Goal: Communication & Community: Answer question/provide support

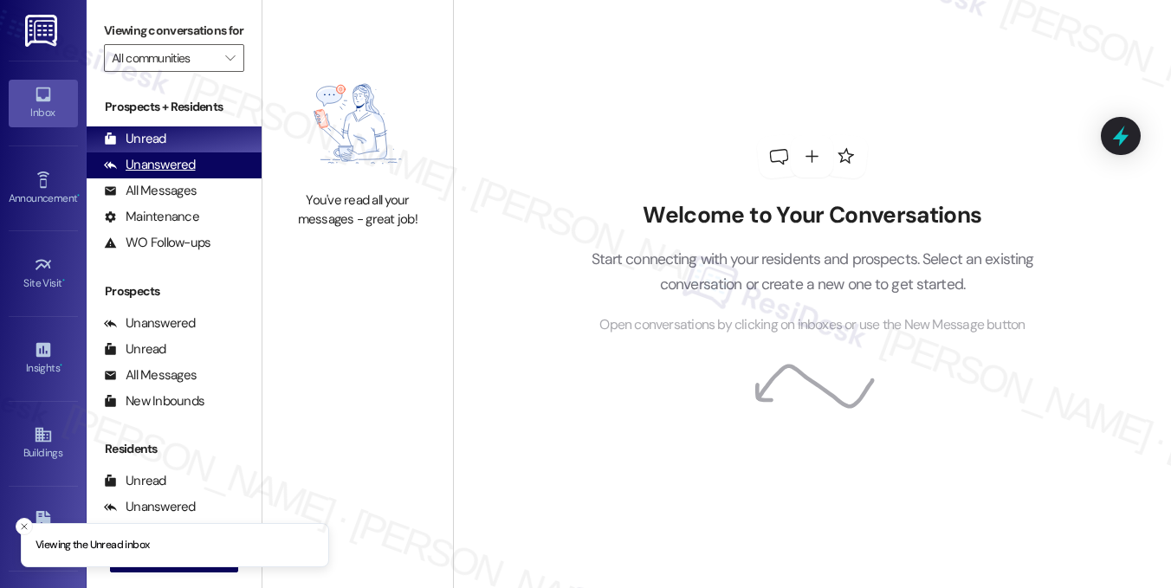
click at [159, 174] on div "Unanswered" at bounding box center [150, 165] width 92 height 18
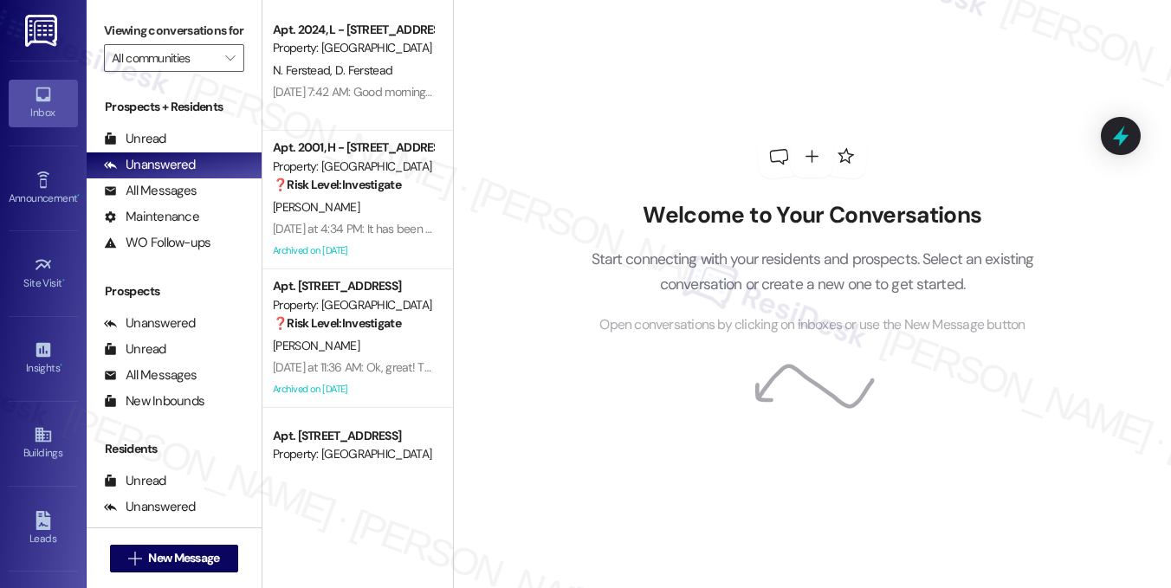
scroll to position [2030, 0]
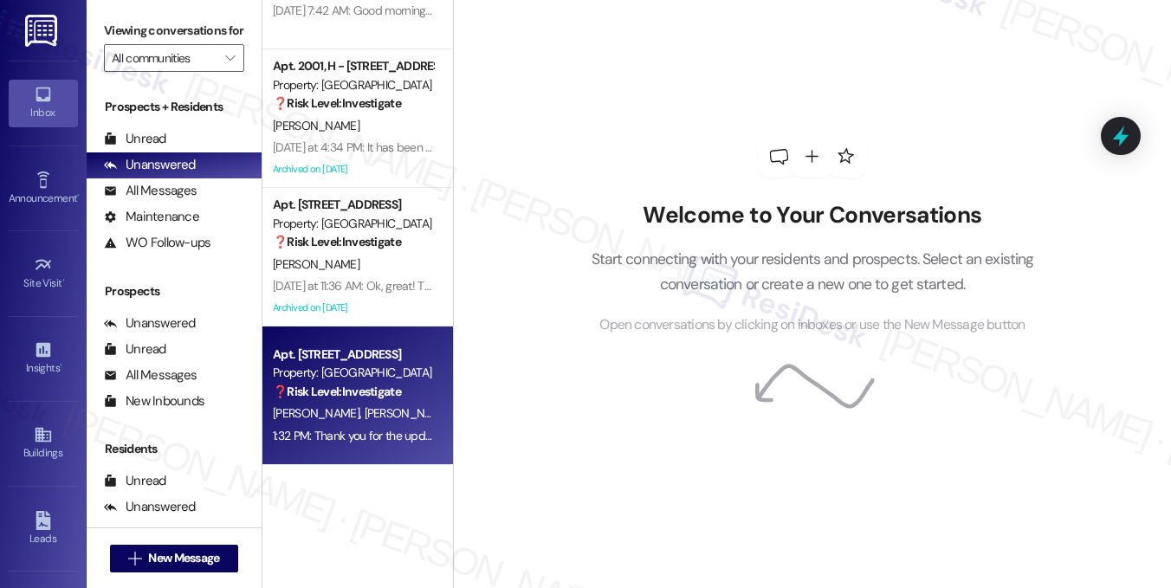
click at [414, 400] on div "❓ Risk Level: Investigate" at bounding box center [353, 392] width 160 height 18
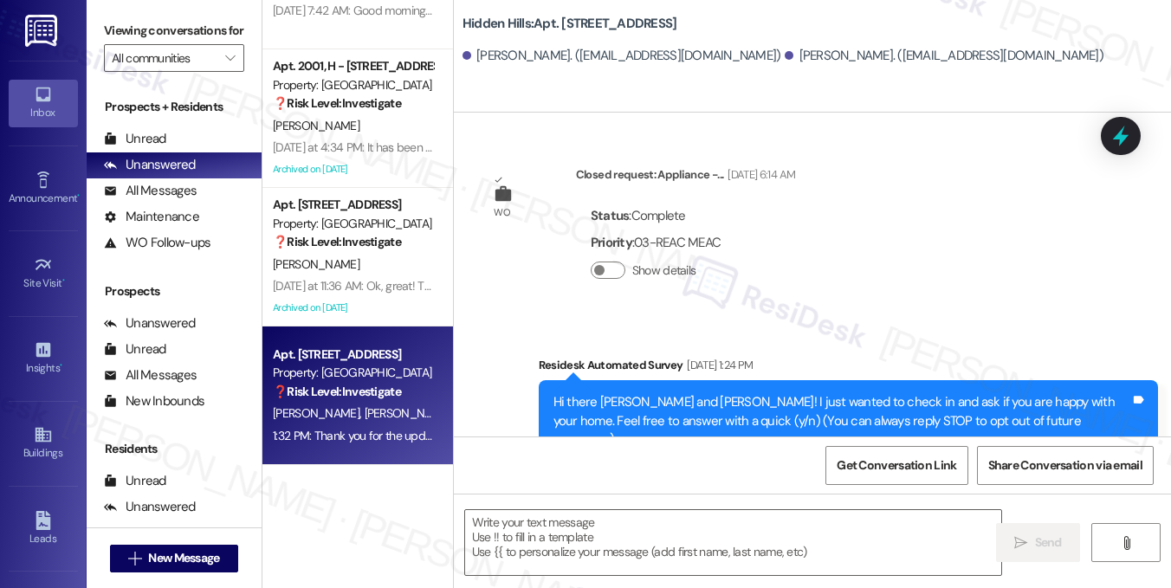
type textarea "Fetching suggested responses. Please feel free to read through the conversation…"
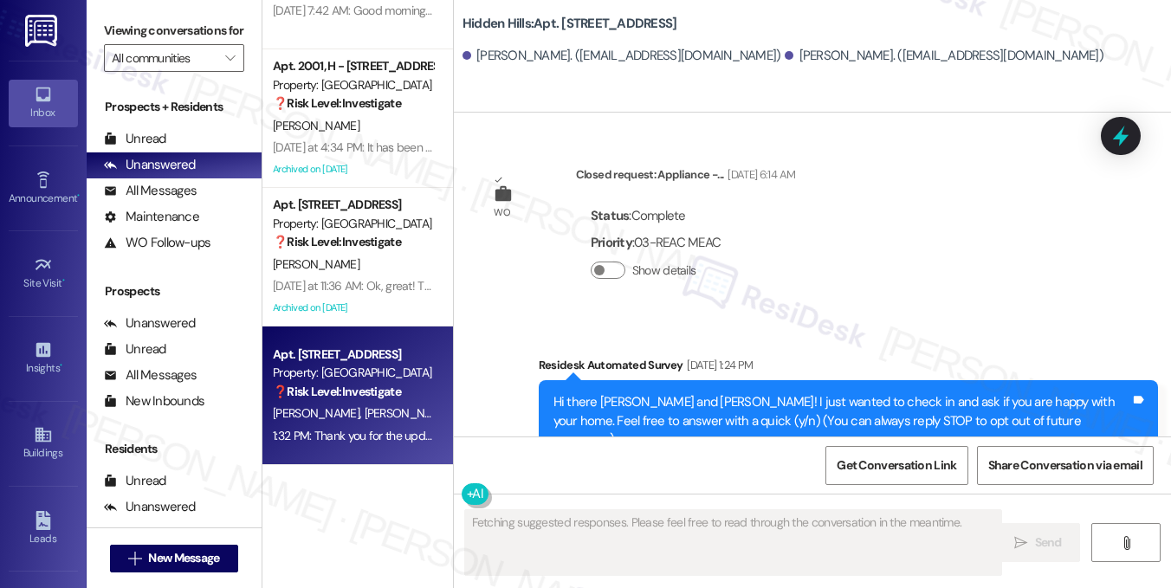
scroll to position [23509, 0]
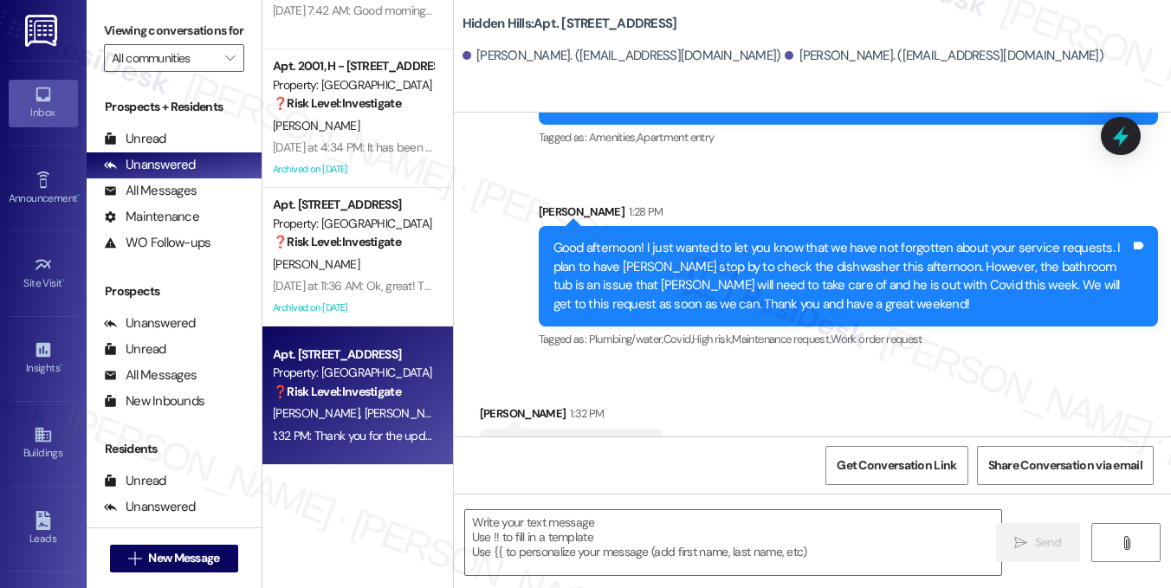
click at [747, 239] on div "Good afternoon! I just wanted to let you know that we have not forgotten about …" at bounding box center [842, 276] width 577 height 75
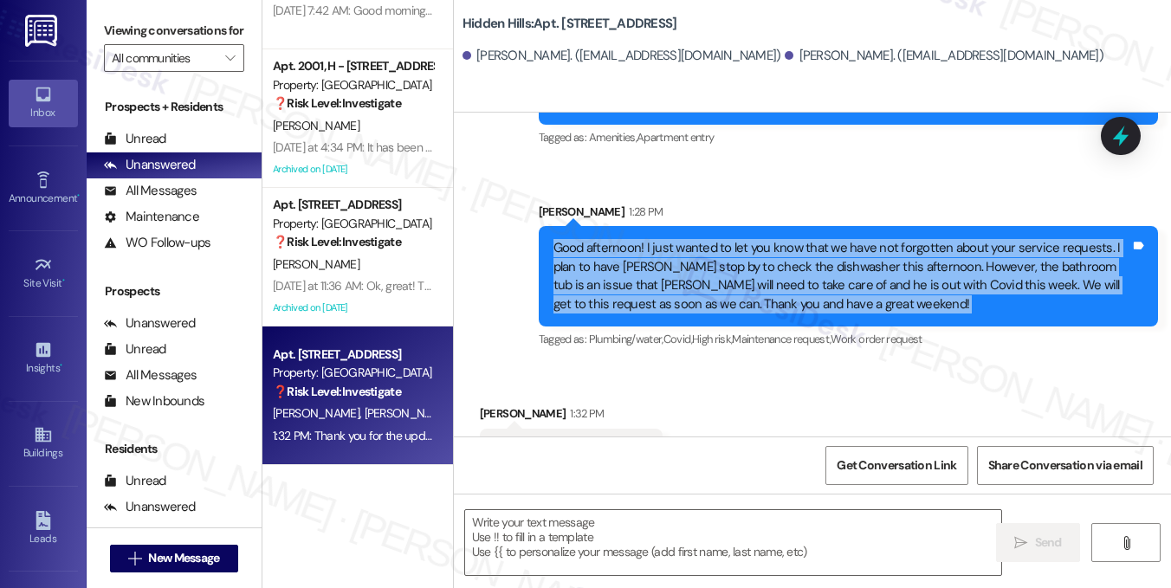
click at [747, 239] on div "Good afternoon! I just wanted to let you know that we have not forgotten about …" at bounding box center [842, 276] width 577 height 75
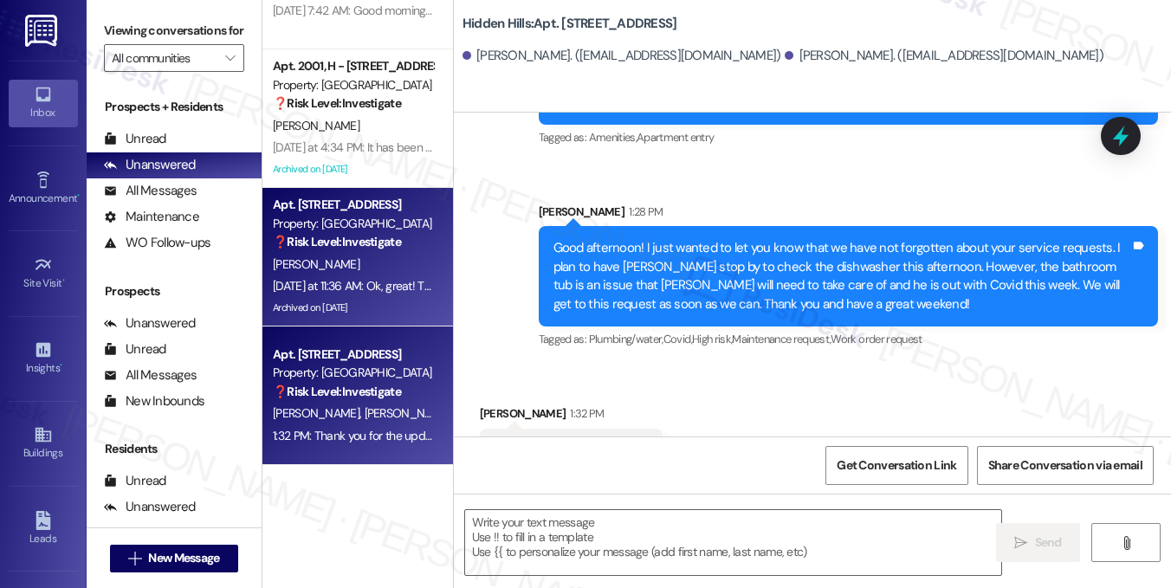
click at [340, 287] on div "[DATE] at 11:36 AM: Ok, great! Thanks so much and if I can't figure it out, I'l…" at bounding box center [502, 286] width 458 height 16
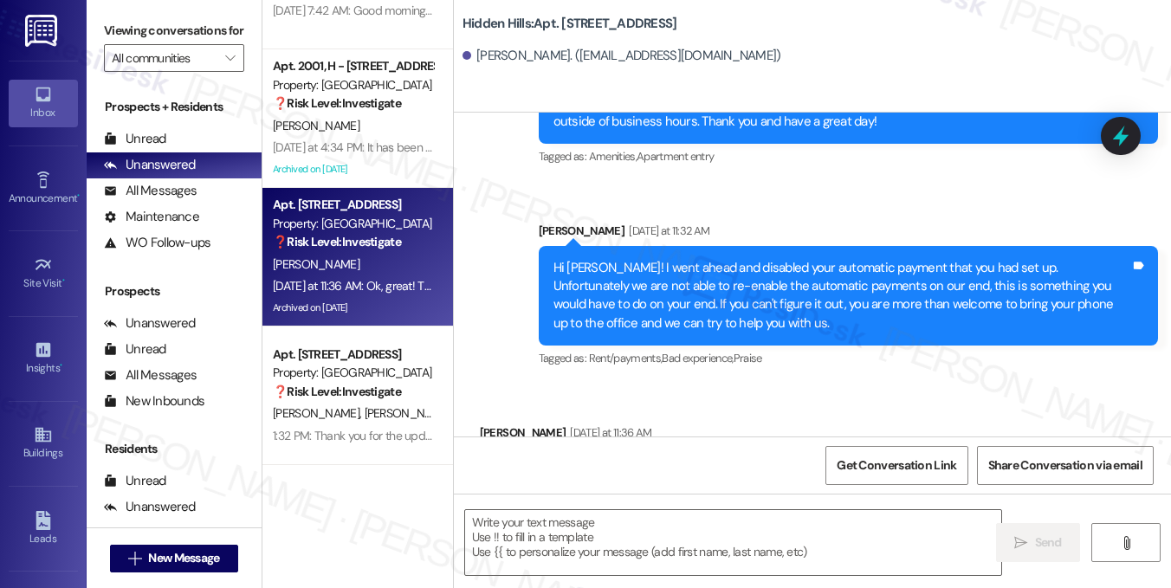
type textarea "Fetching suggested responses. Please feel free to read through the conversation…"
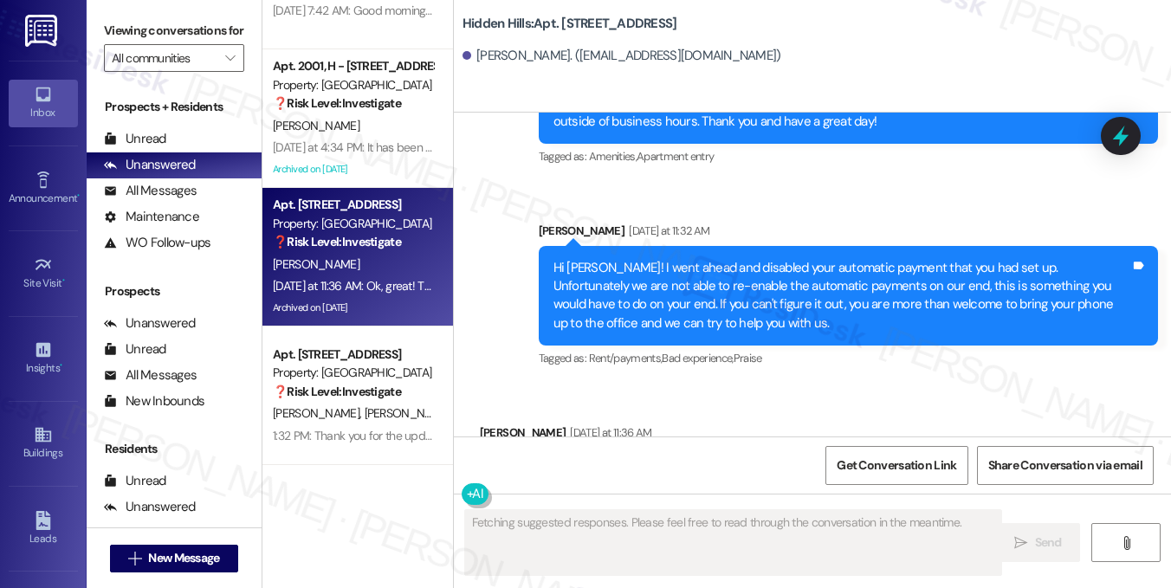
scroll to position [20576, 0]
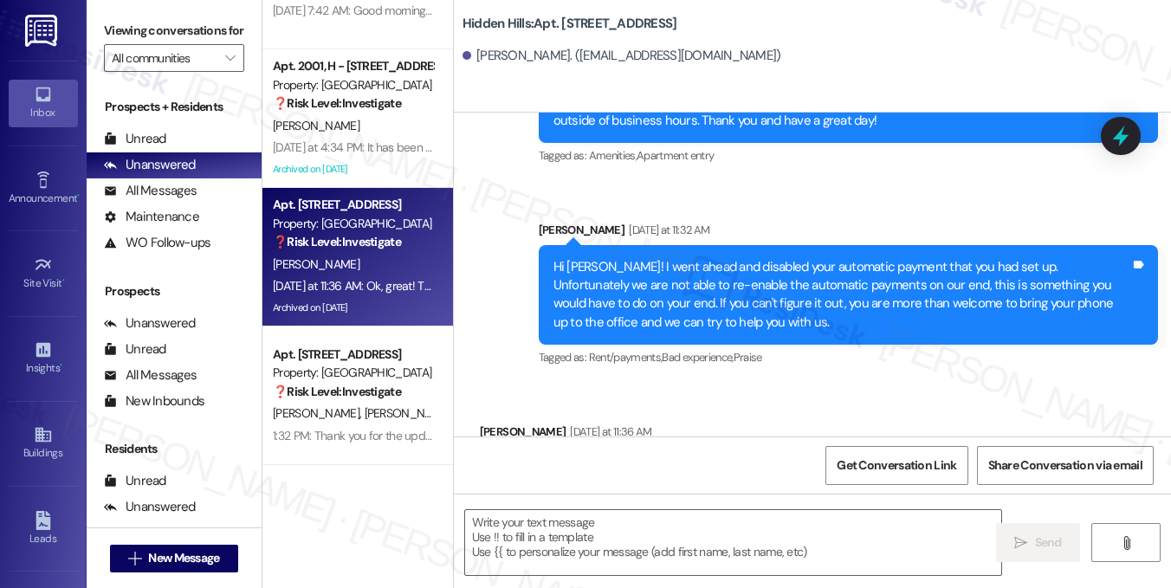
click at [702, 460] on div "Ok, great! Thanks so much and if I can't figure it out, I'll come to the office." at bounding box center [694, 469] width 399 height 18
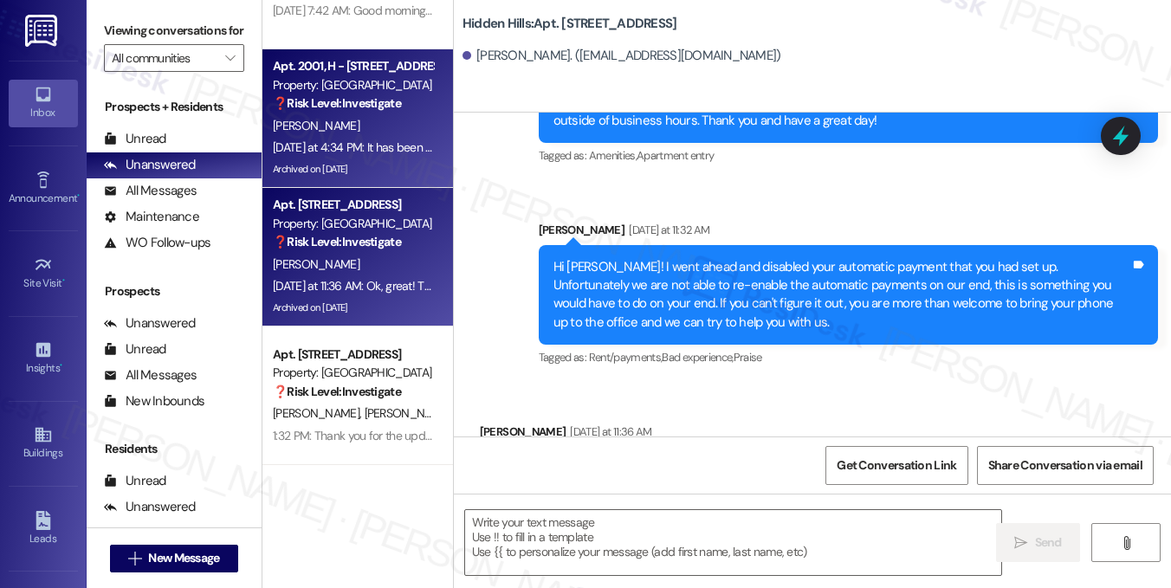
click at [375, 140] on div "[DATE] at 4:34 PM: It has been great! I am having a problem with my dryer, but …" at bounding box center [605, 148] width 665 height 16
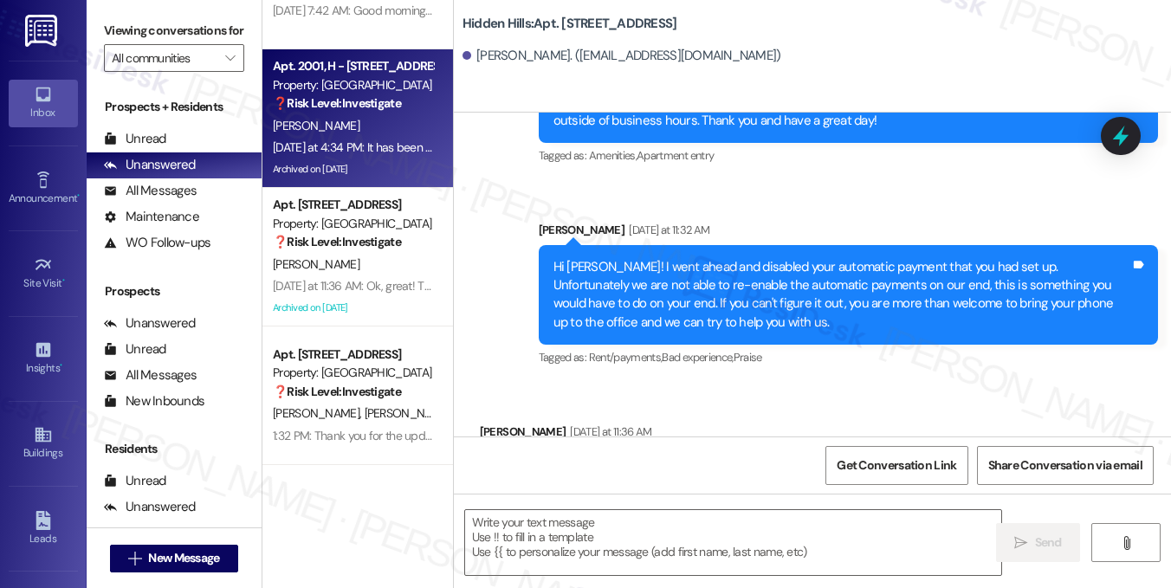
type textarea "Fetching suggested responses. Please feel free to read through the conversation…"
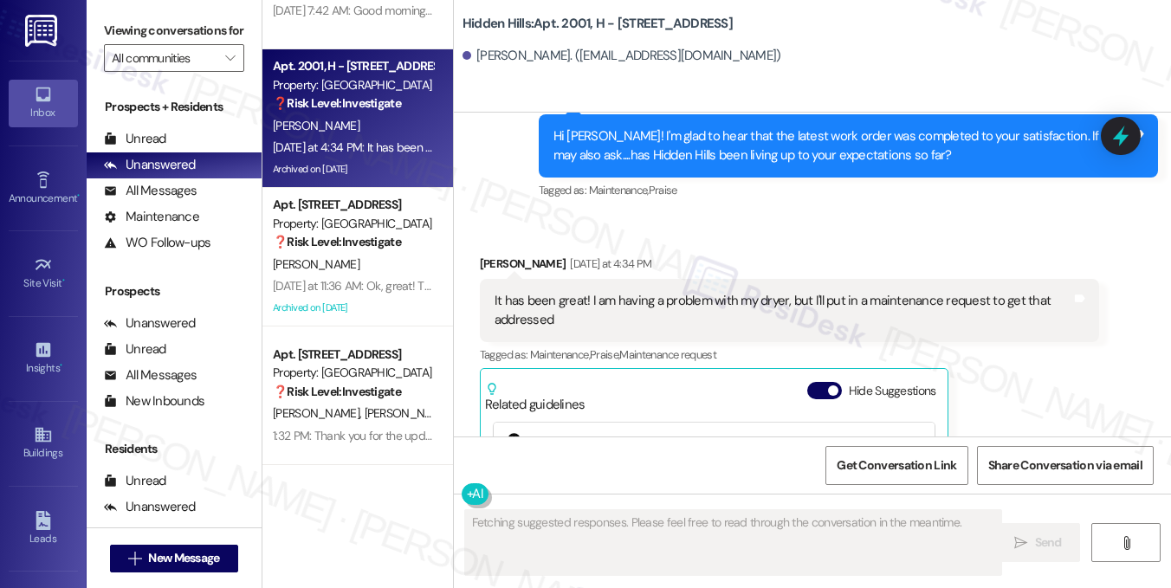
scroll to position [4471, 0]
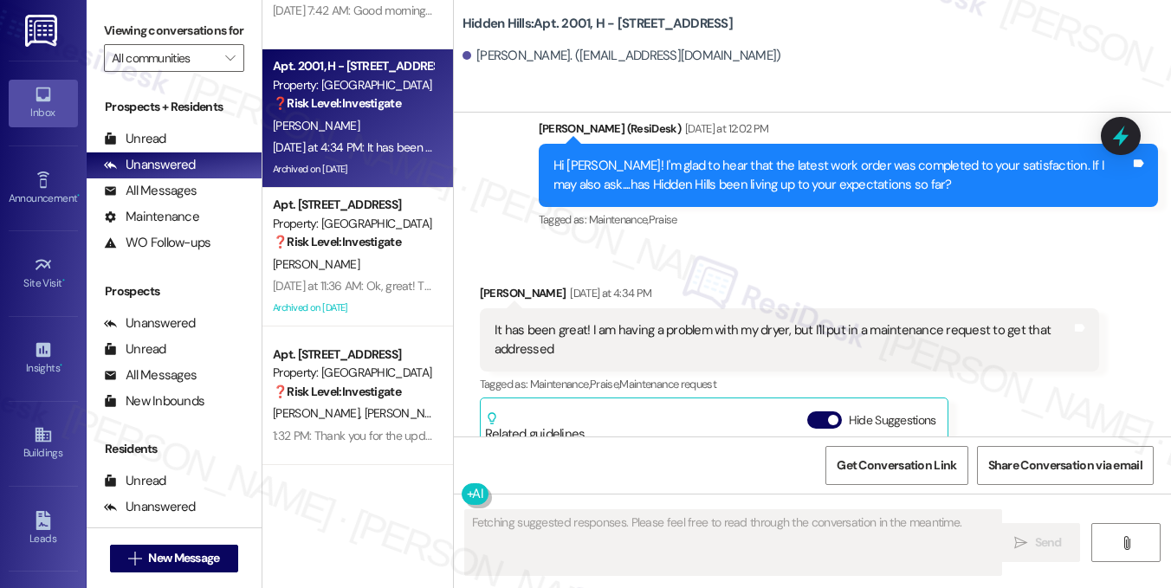
click at [548, 331] on div "It has been great! I am having a problem with my dryer, but I'll put in a maint…" at bounding box center [783, 339] width 577 height 37
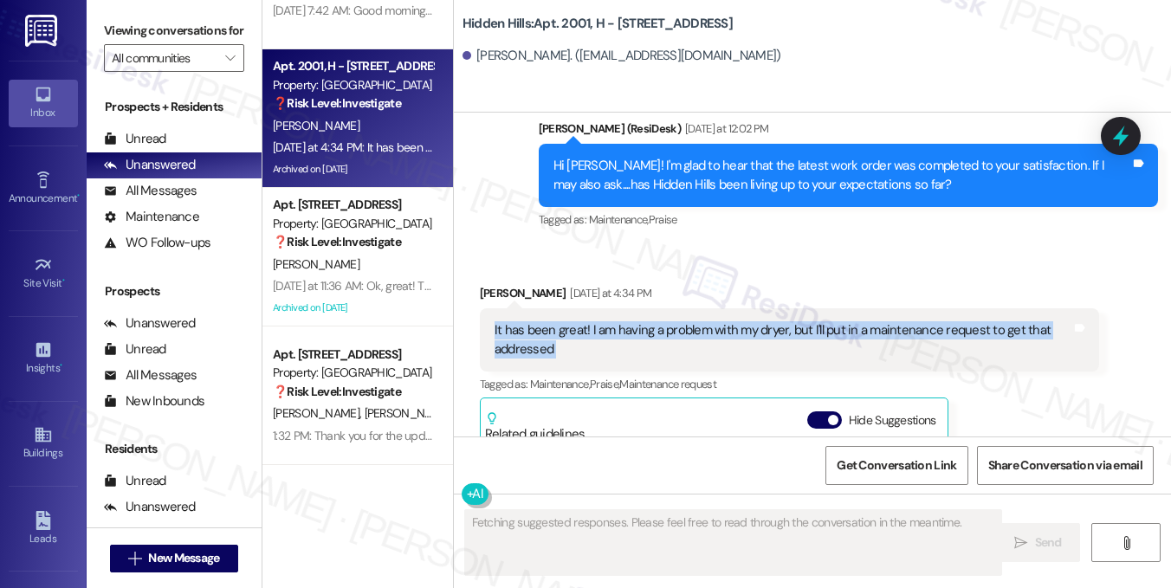
click at [548, 331] on div "It has been great! I am having a problem with my dryer, but I'll put in a maint…" at bounding box center [783, 339] width 577 height 37
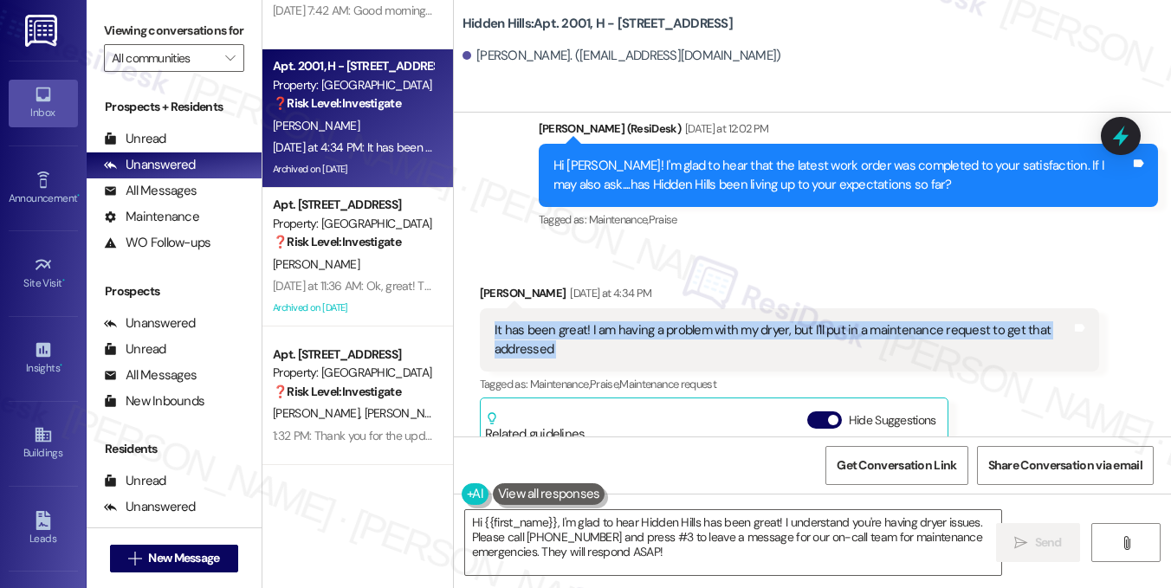
click at [886, 346] on div "It has been great! I am having a problem with my dryer, but I'll put in a maint…" at bounding box center [783, 339] width 577 height 37
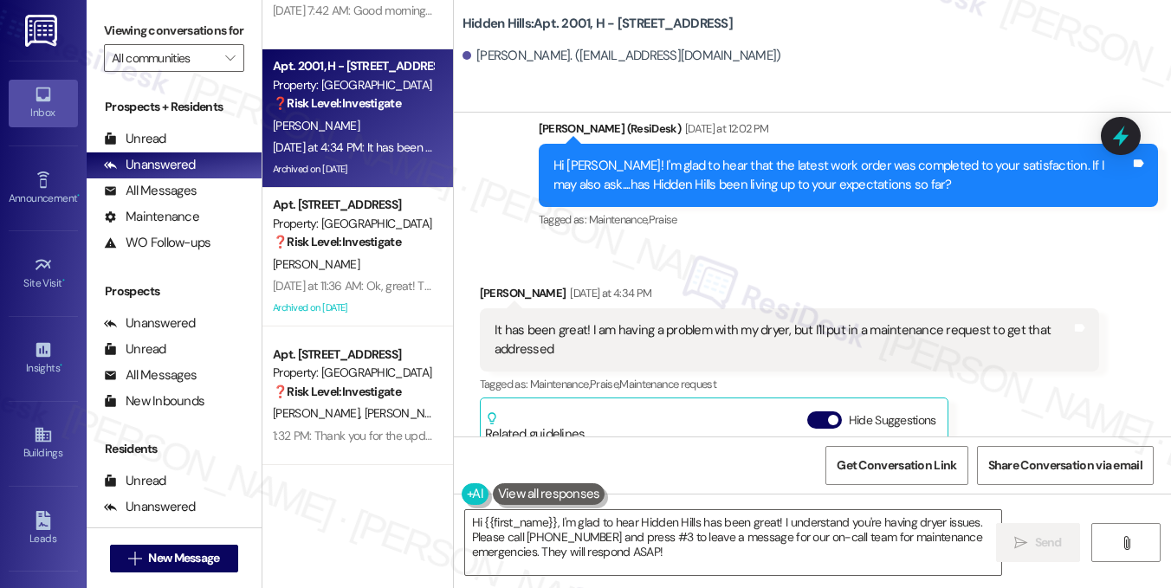
click at [886, 346] on div "It has been great! I am having a problem with my dryer, but I'll put in a maint…" at bounding box center [783, 339] width 577 height 37
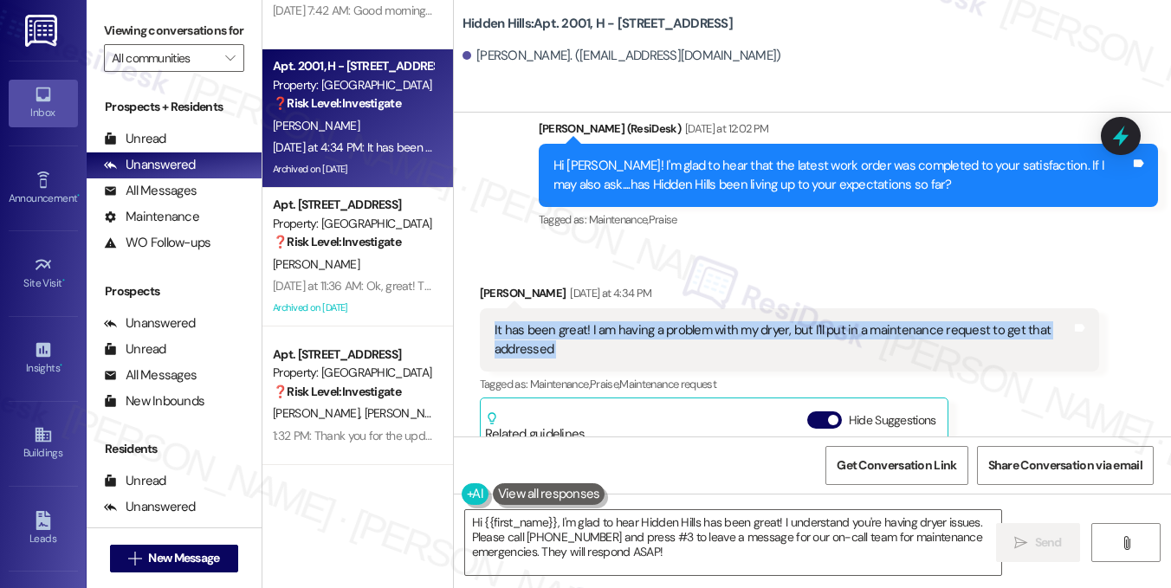
click at [886, 346] on div "It has been great! I am having a problem with my dryer, but I'll put in a maint…" at bounding box center [783, 339] width 577 height 37
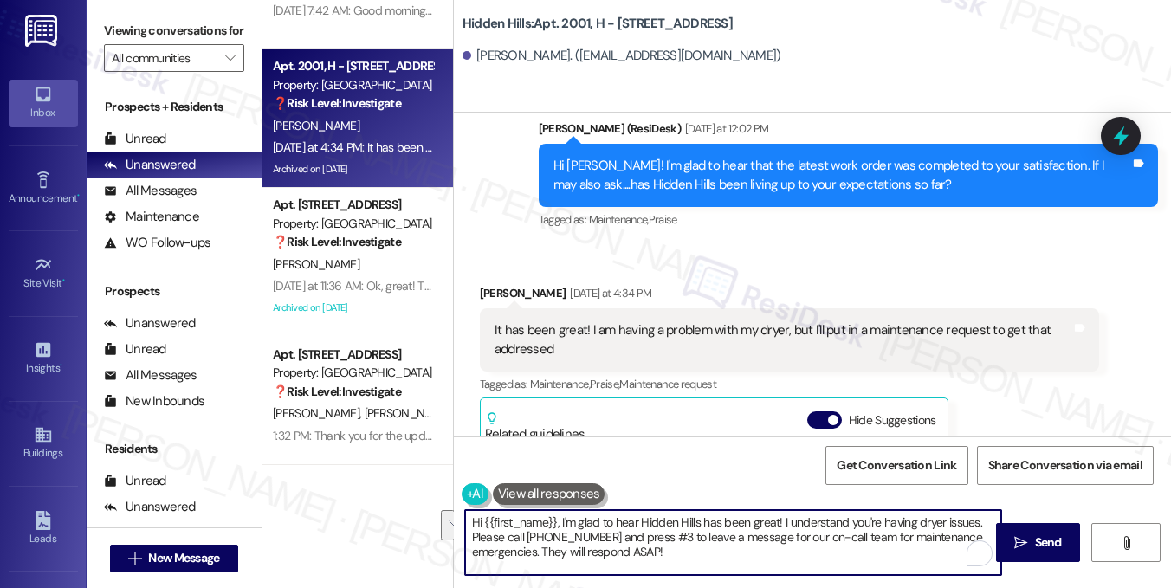
drag, startPoint x: 715, startPoint y: 550, endPoint x: 468, endPoint y: 536, distance: 247.3
click at [468, 536] on textarea "Hi {{first_name}}, I'm glad to hear Hidden Hills has been great! I understand y…" at bounding box center [733, 542] width 536 height 65
click at [795, 349] on div "It has been great! I am having a problem with my dryer, but I'll put in a maint…" at bounding box center [783, 339] width 577 height 37
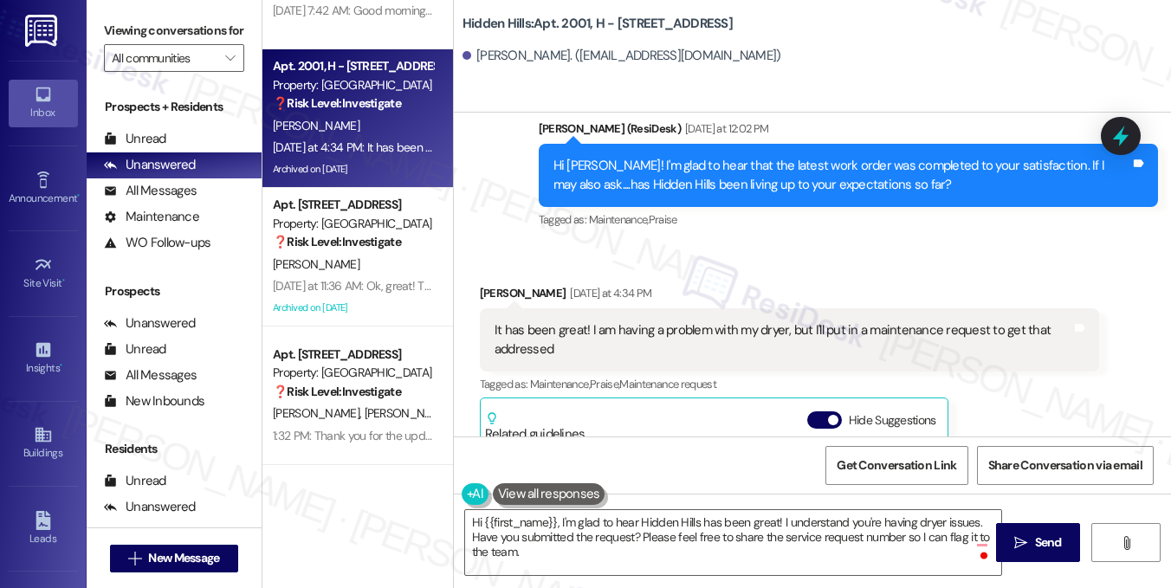
click at [795, 349] on div "It has been great! I am having a problem with my dryer, but I'll put in a maint…" at bounding box center [783, 339] width 577 height 37
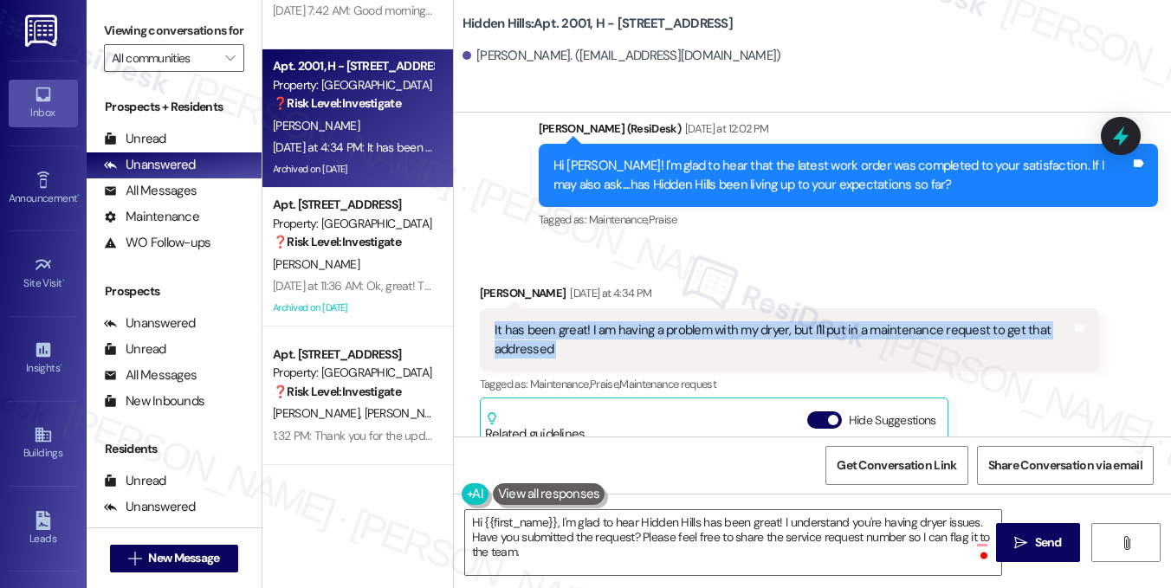
click at [795, 349] on div "It has been great! I am having a problem with my dryer, but I'll put in a maint…" at bounding box center [783, 339] width 577 height 37
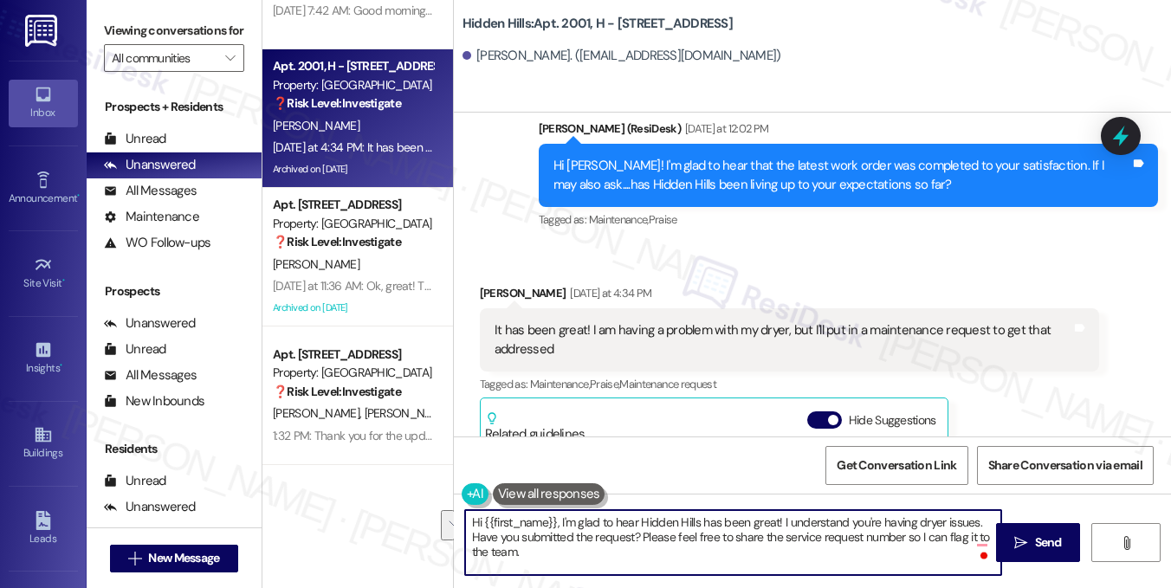
drag, startPoint x: 589, startPoint y: 561, endPoint x: 470, endPoint y: 537, distance: 121.8
click at [470, 537] on textarea "Hi {{first_name}}, I'm glad to hear Hidden Hills has been great! I understand y…" at bounding box center [733, 542] width 536 height 65
click at [602, 542] on textarea "Hi {{first_name}}, I'm glad to hear Hidden Hills has been great! I understand y…" at bounding box center [733, 542] width 536 height 65
drag, startPoint x: 469, startPoint y: 538, endPoint x: 610, endPoint y: 555, distance: 142.3
click at [610, 555] on textarea "Hi {{first_name}}, I'm glad to hear Hidden Hills has been great! I understand y…" at bounding box center [733, 542] width 536 height 65
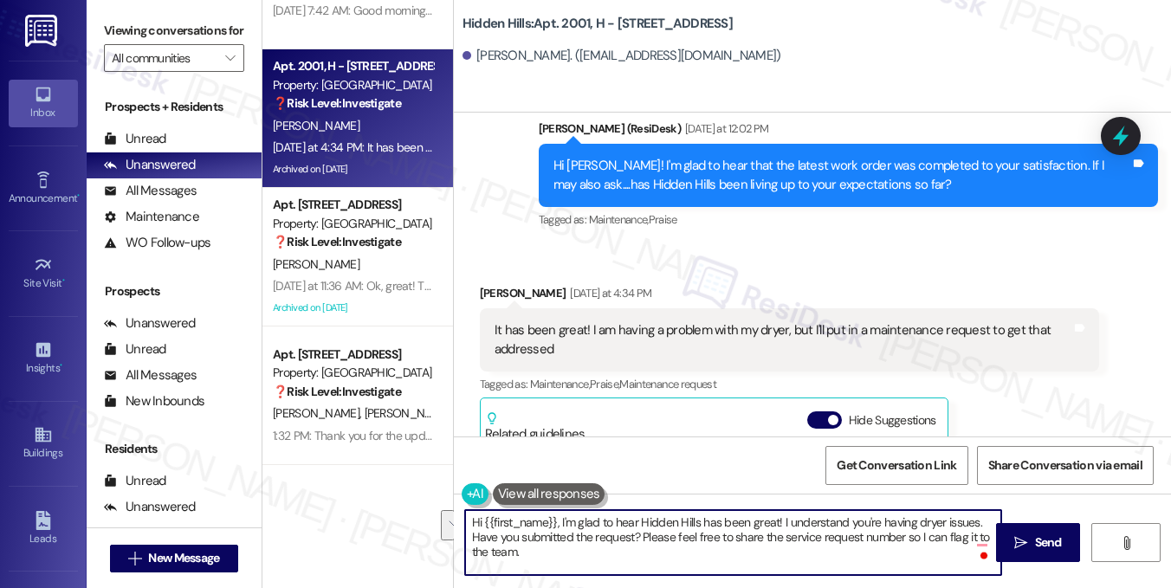
click at [610, 555] on textarea "Hi {{first_name}}, I'm glad to hear Hidden Hills has been great! I understand y…" at bounding box center [733, 542] width 536 height 65
drag, startPoint x: 609, startPoint y: 557, endPoint x: 482, endPoint y: 536, distance: 129.1
click at [482, 536] on textarea "Hi {{first_name}}, I'm glad to hear Hidden Hills has been great! I understand y…" at bounding box center [733, 542] width 536 height 65
click at [629, 323] on div "It has been great! I am having a problem with my dryer, but I'll put in a maint…" at bounding box center [783, 339] width 577 height 37
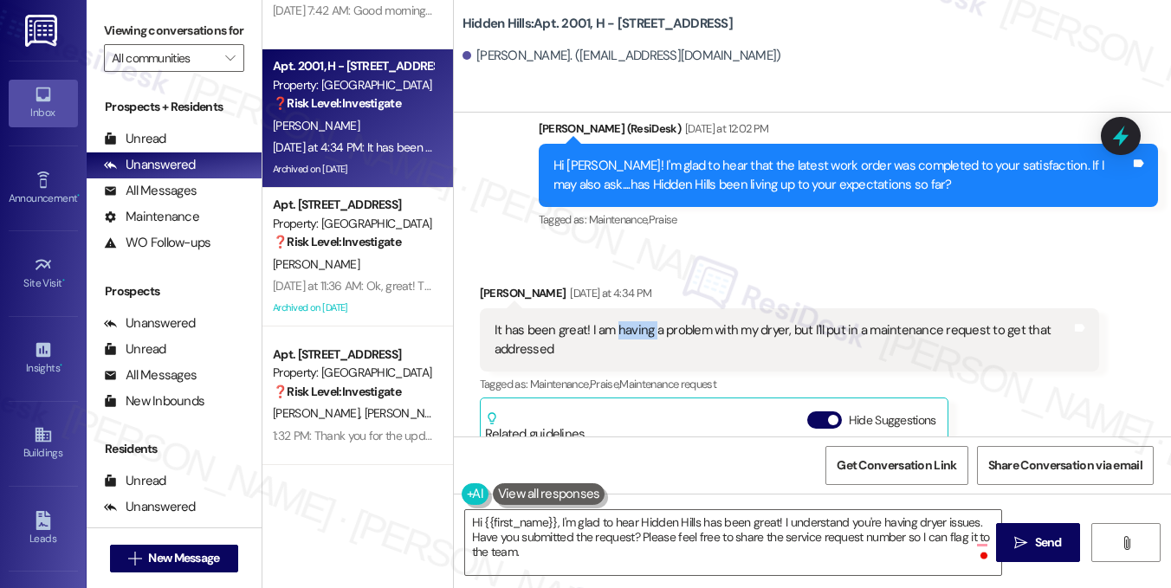
click at [627, 323] on div "It has been great! I am having a problem with my dryer, but I'll put in a maint…" at bounding box center [783, 339] width 577 height 37
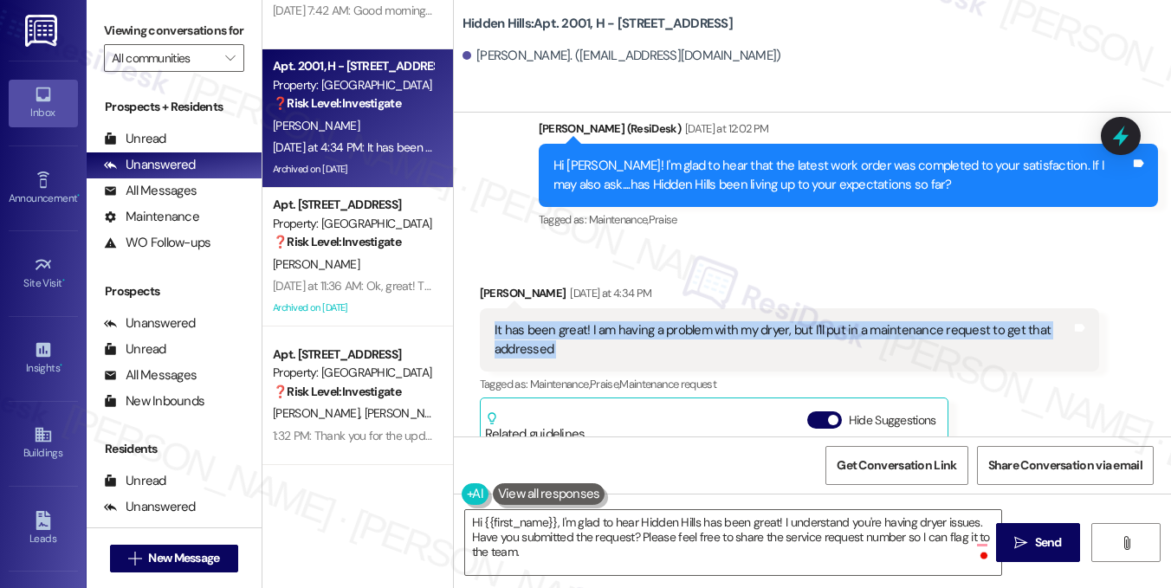
click at [627, 323] on div "It has been great! I am having a problem with my dryer, but I'll put in a maint…" at bounding box center [783, 339] width 577 height 37
copy div "It has been great! I am having a problem with my dryer, but I'll put in a maint…"
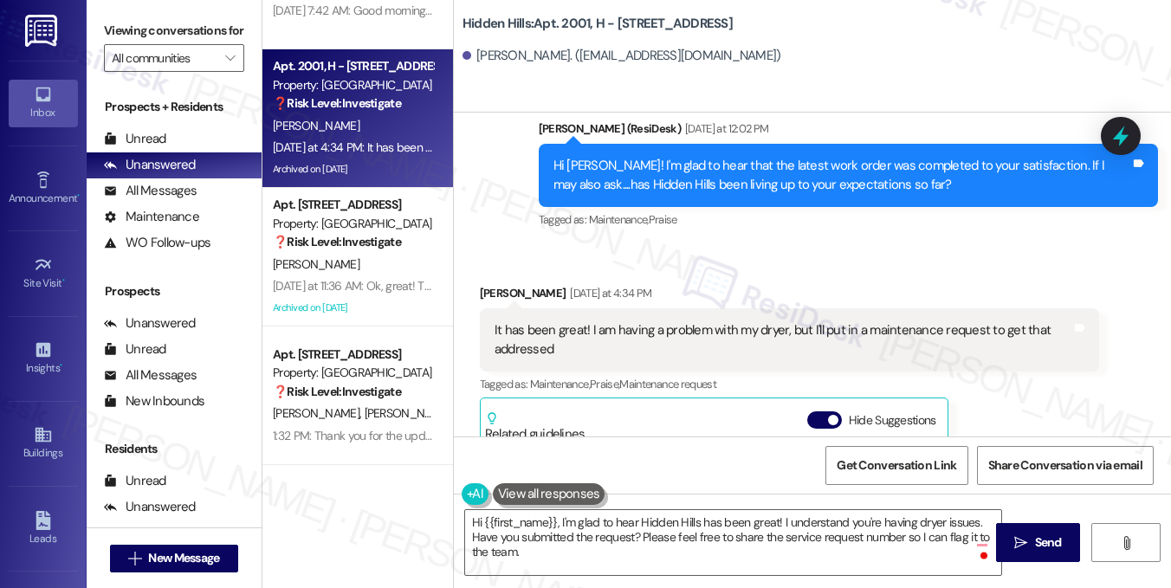
click at [189, 44] on label "Viewing conversations for" at bounding box center [174, 30] width 140 height 27
click at [176, 41] on label "Viewing conversations for" at bounding box center [174, 30] width 140 height 27
click at [555, 521] on textarea "Hi {{first_name}}, I'm glad to hear Hidden Hills has been great! I understand y…" at bounding box center [733, 542] width 536 height 65
click at [198, 37] on label "Viewing conversations for" at bounding box center [174, 30] width 140 height 27
click at [549, 492] on button at bounding box center [549, 494] width 113 height 22
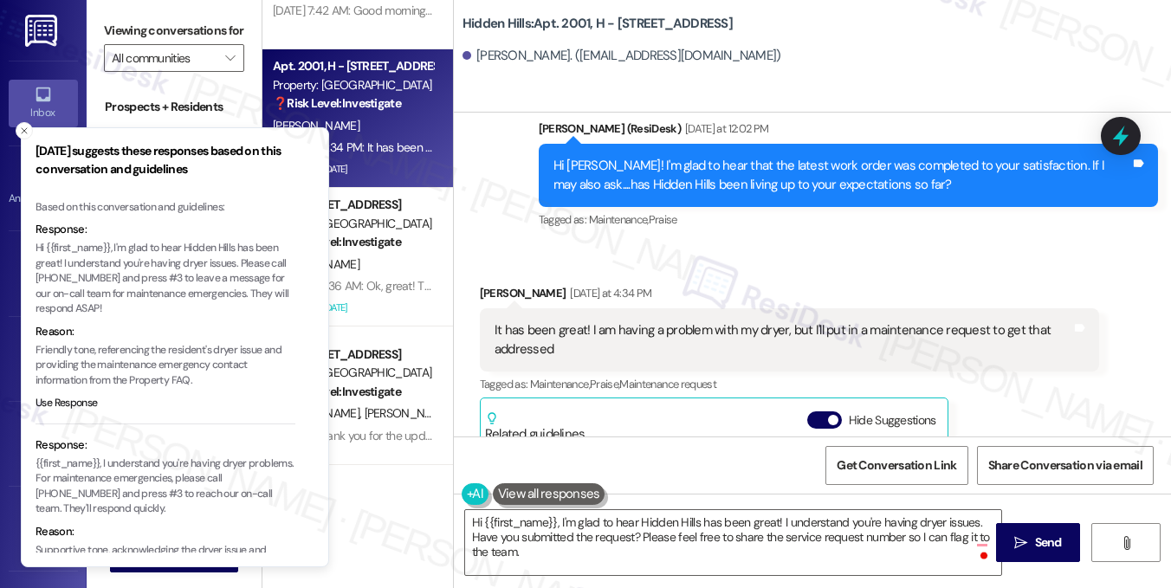
scroll to position [239, 0]
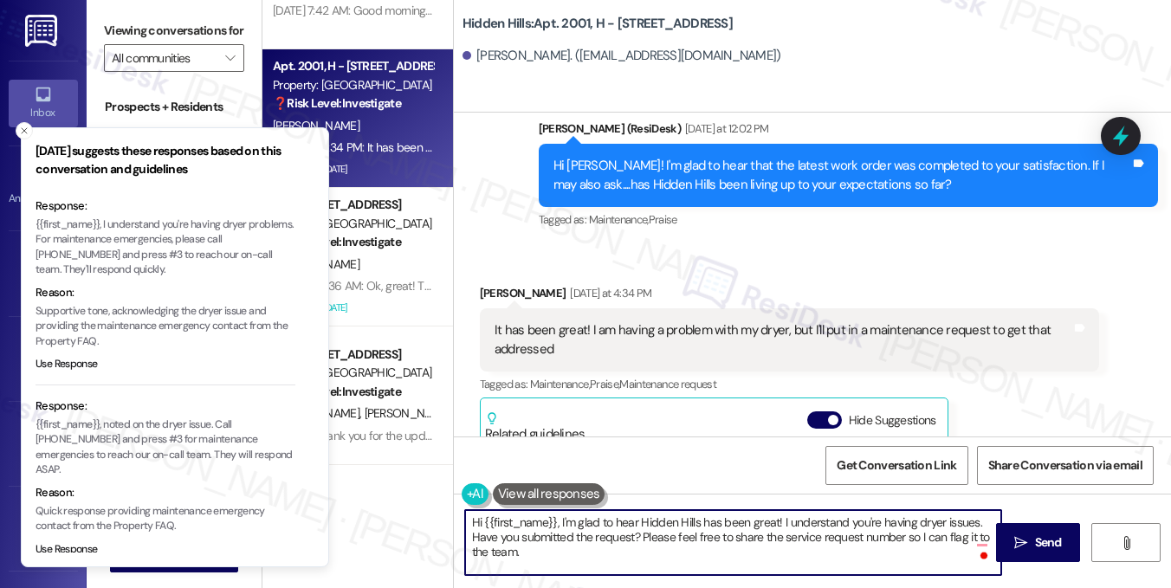
click at [631, 536] on textarea "Hi {{first_name}}, I'm glad to hear Hidden Hills has been great! I understand y…" at bounding box center [733, 542] width 536 height 65
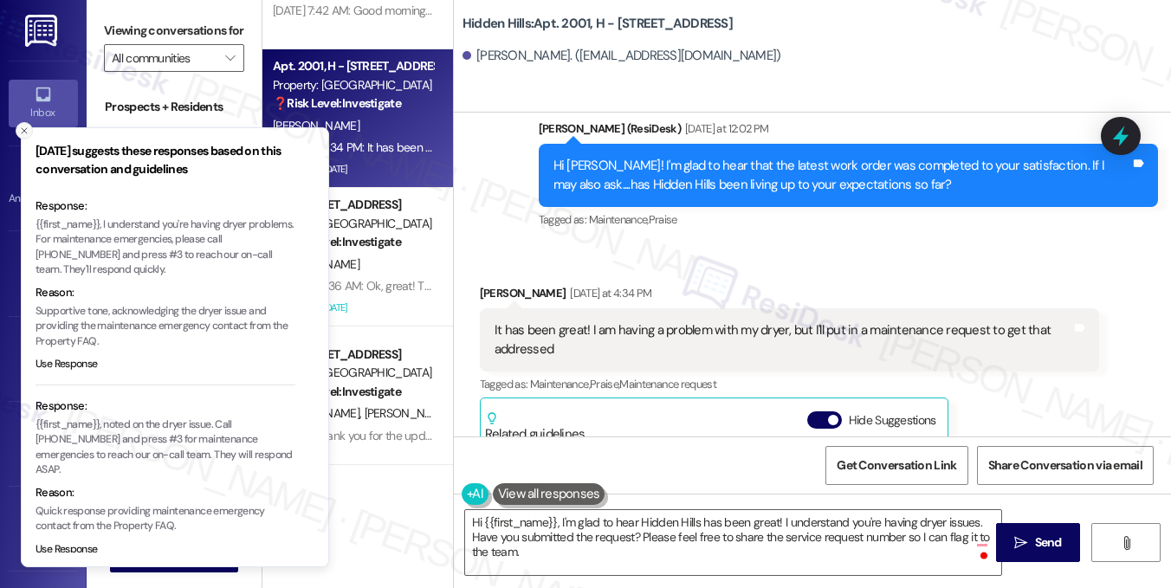
click at [24, 131] on line "Close toast" at bounding box center [24, 130] width 5 height 5
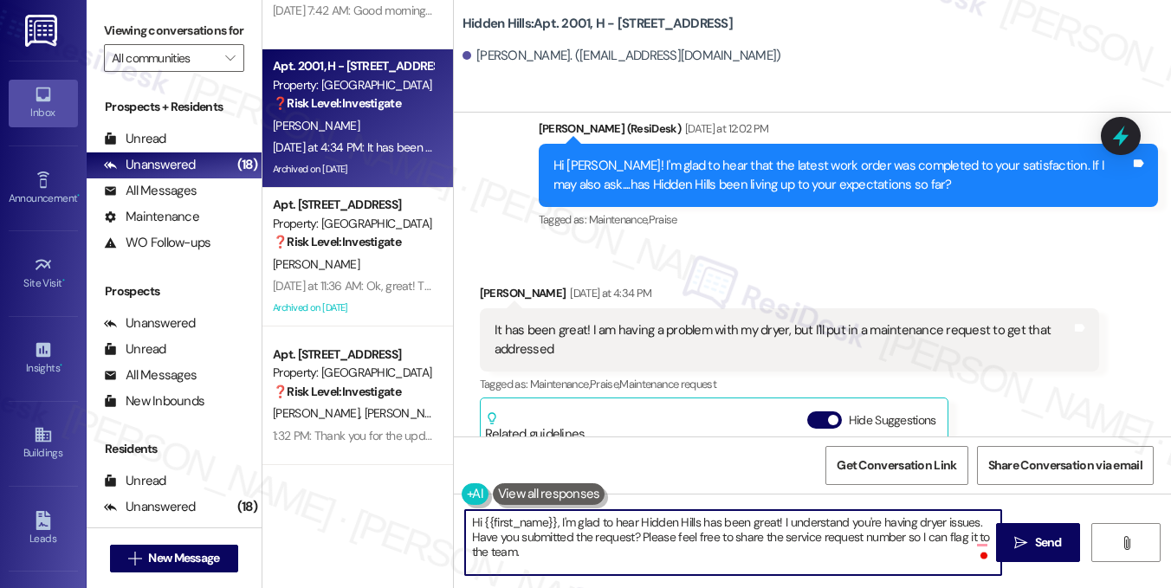
click at [623, 535] on textarea "Hi {{first_name}}, I'm glad to hear Hidden Hills has been great! I understand y…" at bounding box center [733, 542] width 536 height 65
drag, startPoint x: 559, startPoint y: 522, endPoint x: 780, endPoint y: 522, distance: 221.0
click at [780, 522] on textarea "Hi {{first_name}}, I'm glad to hear Hidden Hills has been great! I understand y…" at bounding box center [733, 542] width 536 height 65
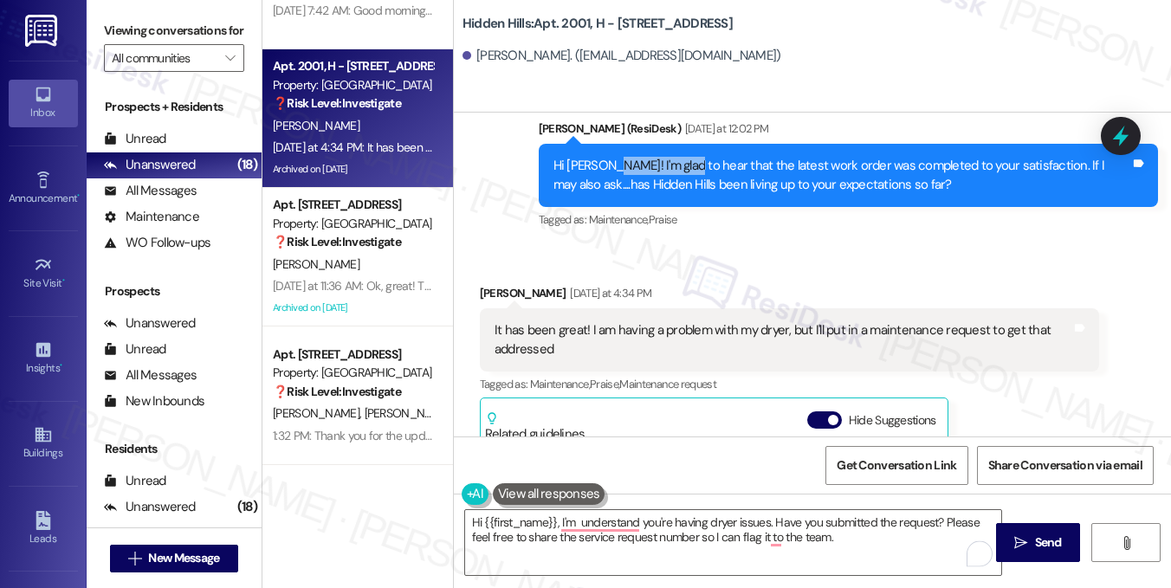
drag, startPoint x: 607, startPoint y: 159, endPoint x: 686, endPoint y: 156, distance: 78.9
click at [686, 157] on div "Hi [PERSON_NAME]! I'm glad to hear that the latest work order was completed to …" at bounding box center [842, 175] width 577 height 37
click at [613, 170] on div "Hi [PERSON_NAME]! I'm glad to hear that the latest work order was completed to …" at bounding box center [842, 175] width 577 height 37
drag, startPoint x: 605, startPoint y: 163, endPoint x: 687, endPoint y: 162, distance: 82.3
click at [687, 162] on div "Hi [PERSON_NAME]! I'm glad to hear that the latest work order was completed to …" at bounding box center [842, 175] width 577 height 37
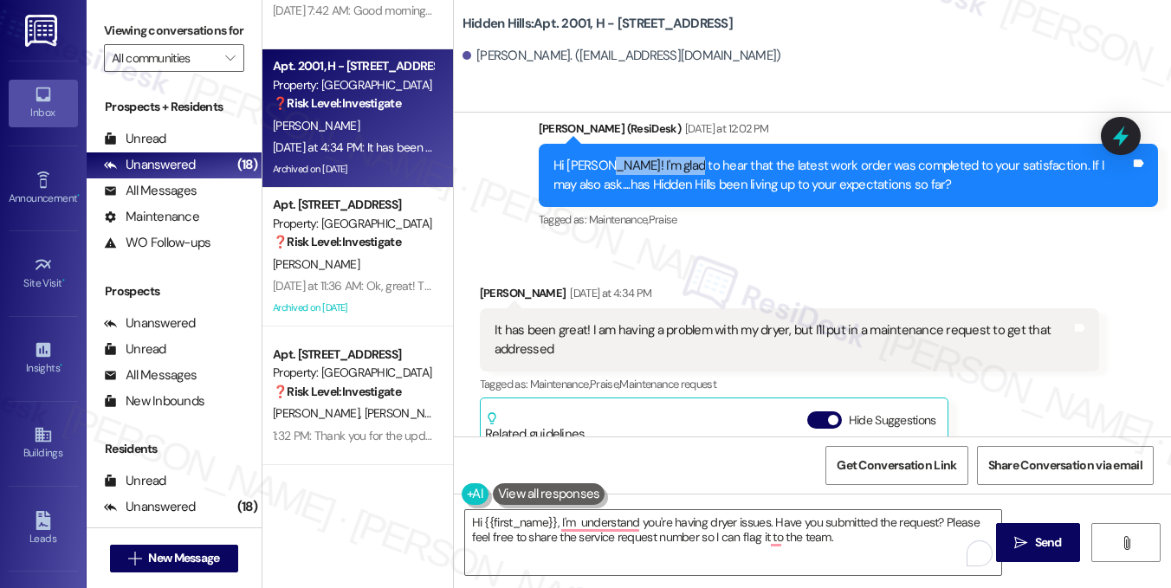
copy div "I'm glad to hear"
click at [141, 35] on label "Viewing conversations for" at bounding box center [174, 30] width 140 height 27
click at [186, 44] on label "Viewing conversations for" at bounding box center [174, 30] width 140 height 27
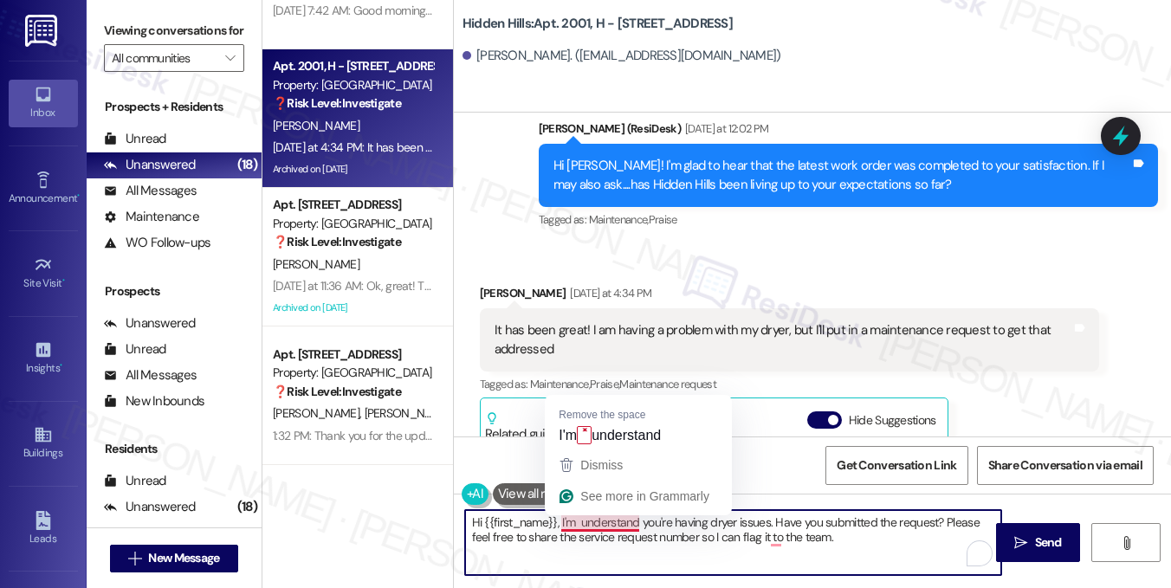
click at [559, 524] on textarea "Hi {{first_name}}, I'm understand you're having dryer issues. Have you submitte…" at bounding box center [733, 542] width 536 height 65
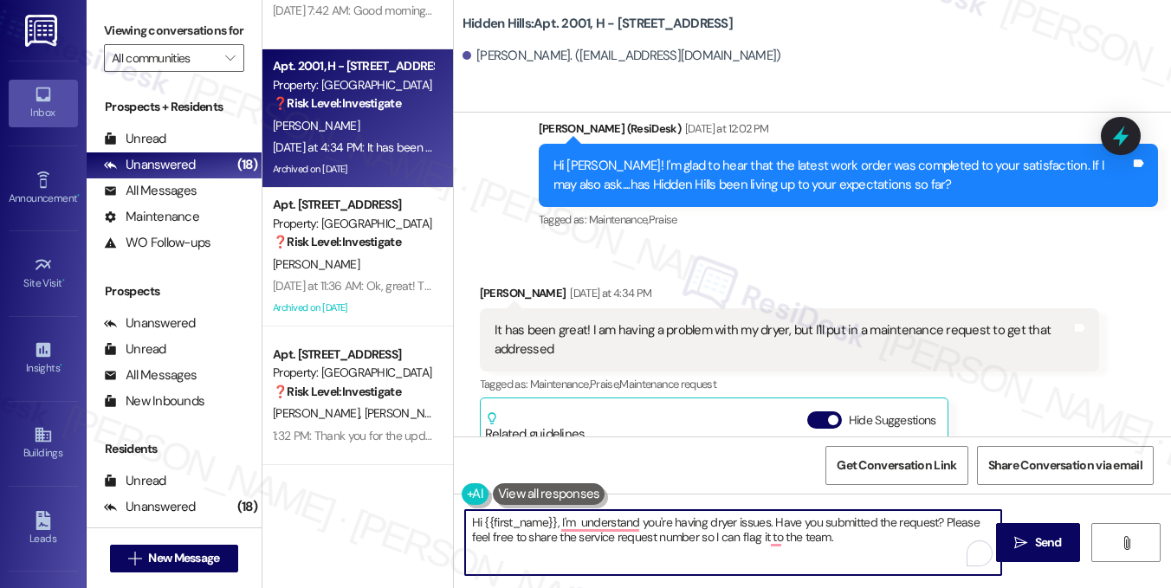
paste textarea "Happy to hear everything’s going well!"
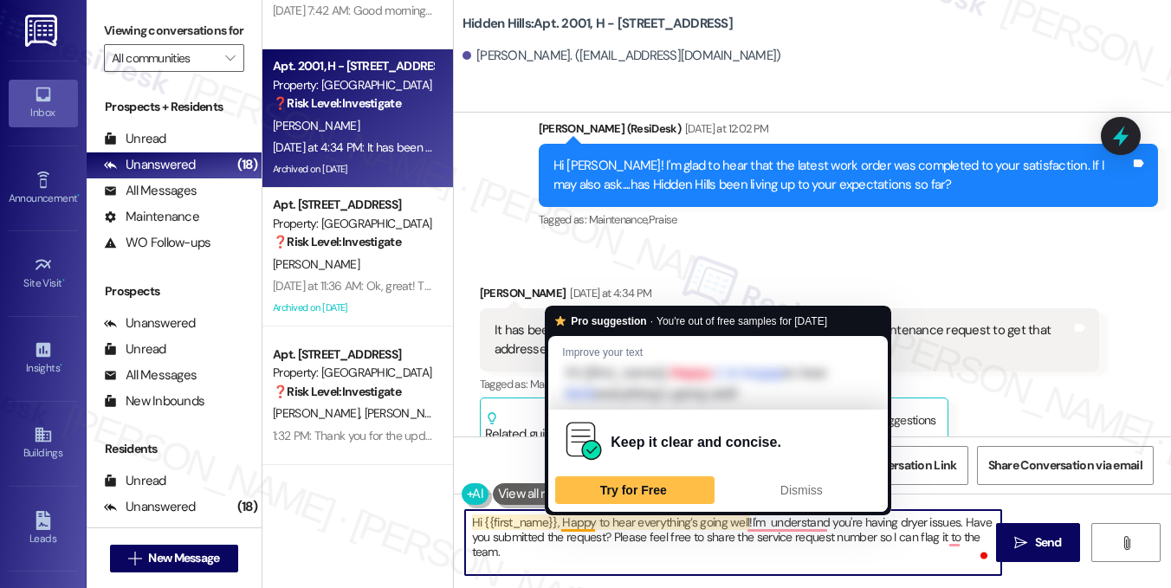
click at [561, 522] on textarea "Hi {{first_name}}, Happy to hear everything’s going well!I'm understand you're …" at bounding box center [733, 542] width 536 height 65
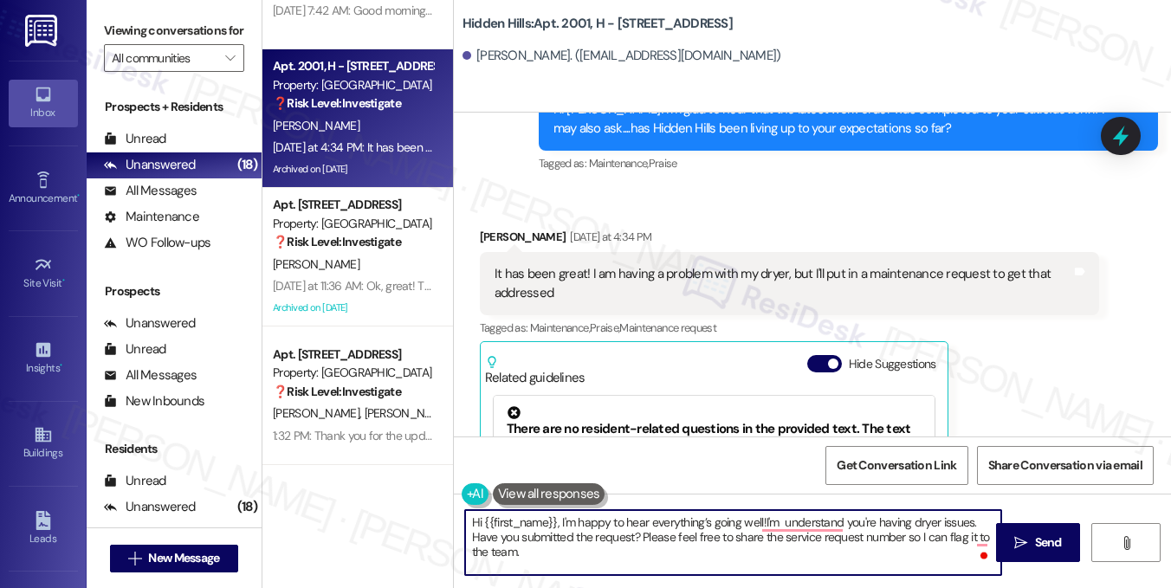
scroll to position [4558, 0]
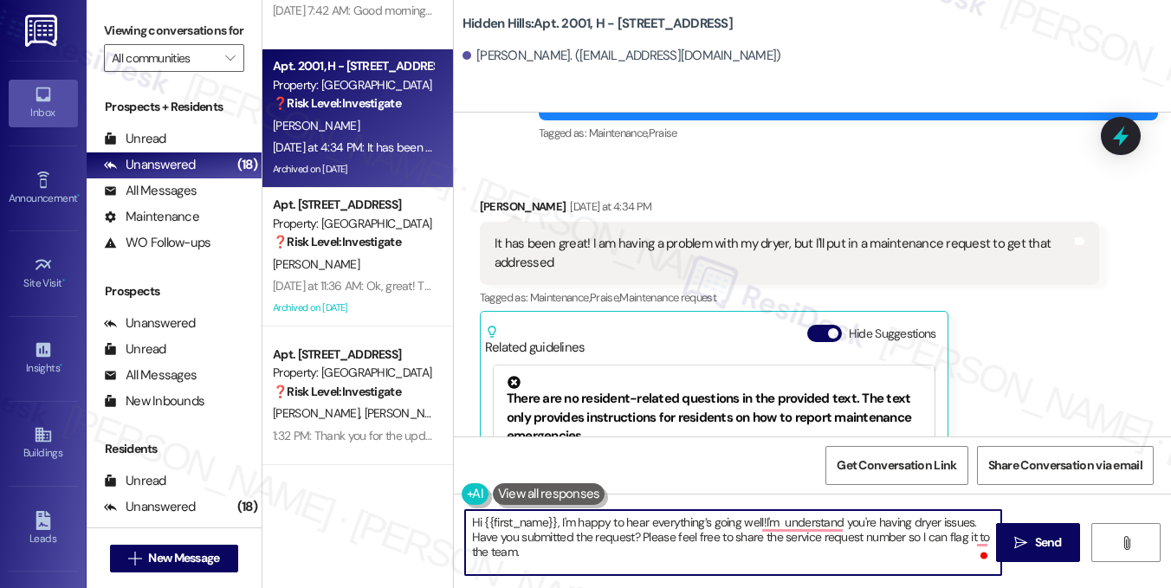
click at [759, 522] on textarea "Hi {{first_name}}, I'm happy to hear everything’s going well!I'm understand you…" at bounding box center [733, 542] width 536 height 65
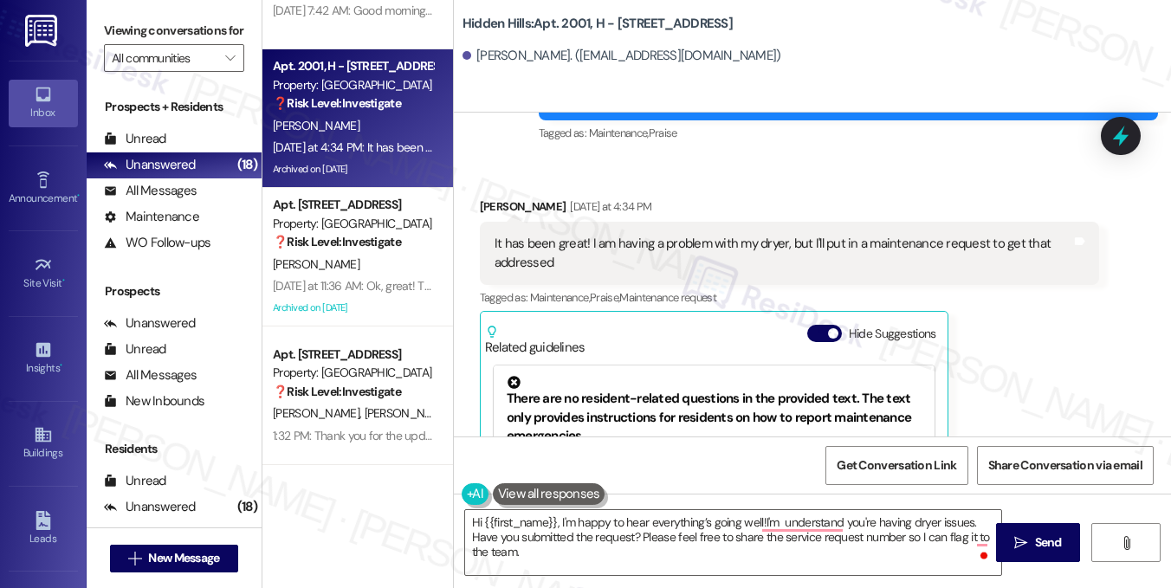
click at [207, 44] on label "Viewing conversations for" at bounding box center [174, 30] width 140 height 27
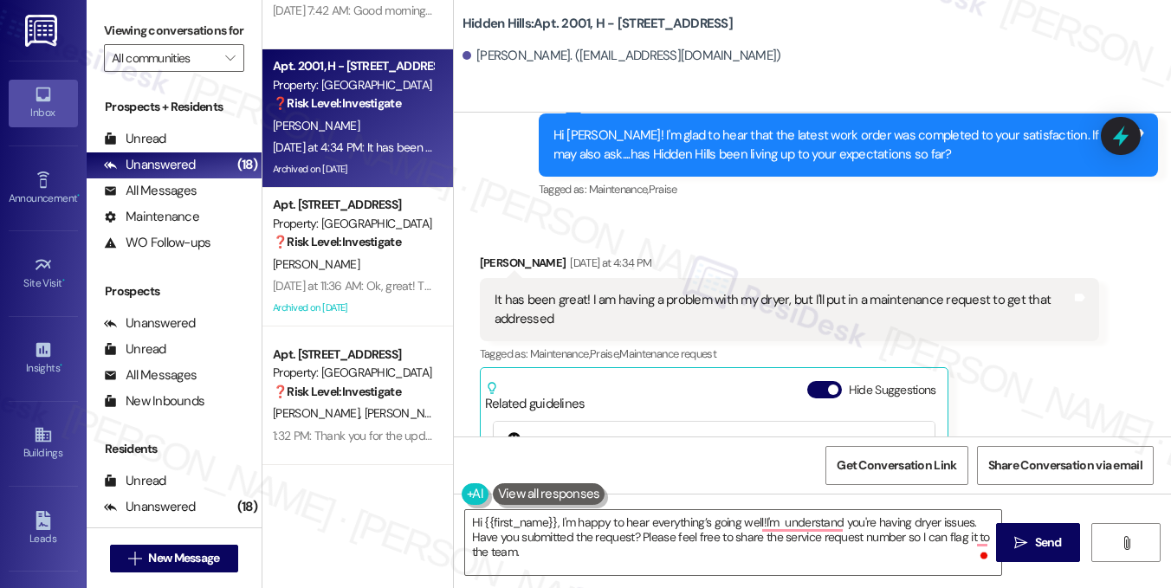
scroll to position [4384, 0]
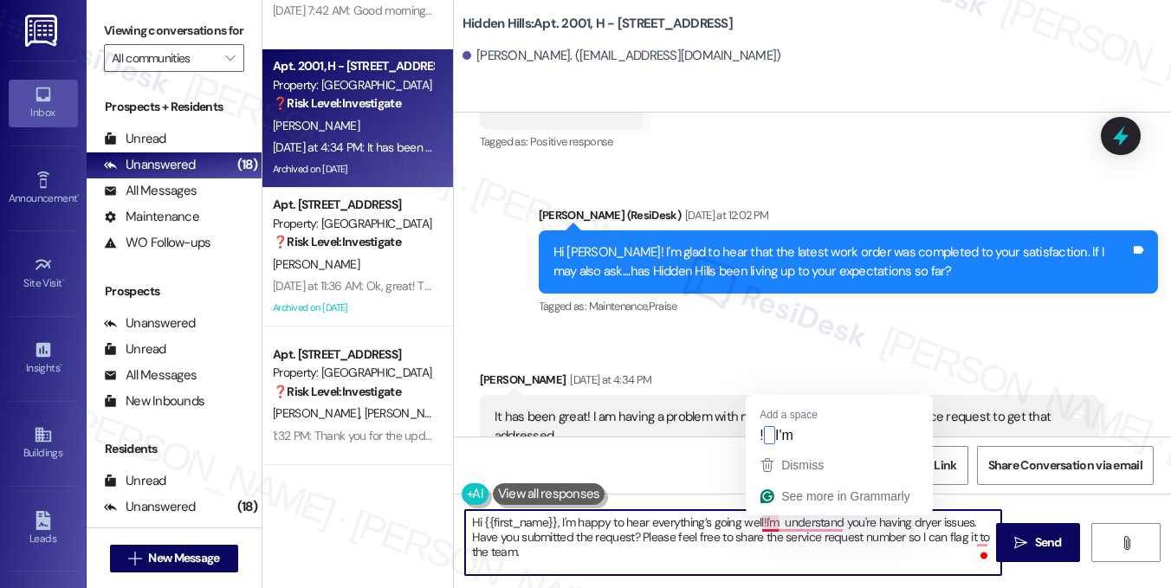
click at [760, 522] on textarea "Hi {{first_name}}, I'm happy to hear everything’s going well!I'm understand you…" at bounding box center [733, 542] width 536 height 65
click at [768, 522] on textarea "Hi {{first_name}}, I'm happy to hear everything’s going well!I'm understand you…" at bounding box center [733, 542] width 536 height 65
click at [776, 521] on textarea "Hi {{first_name}}, I'm happy to hear everything’s going well!I'm understand you…" at bounding box center [733, 542] width 536 height 65
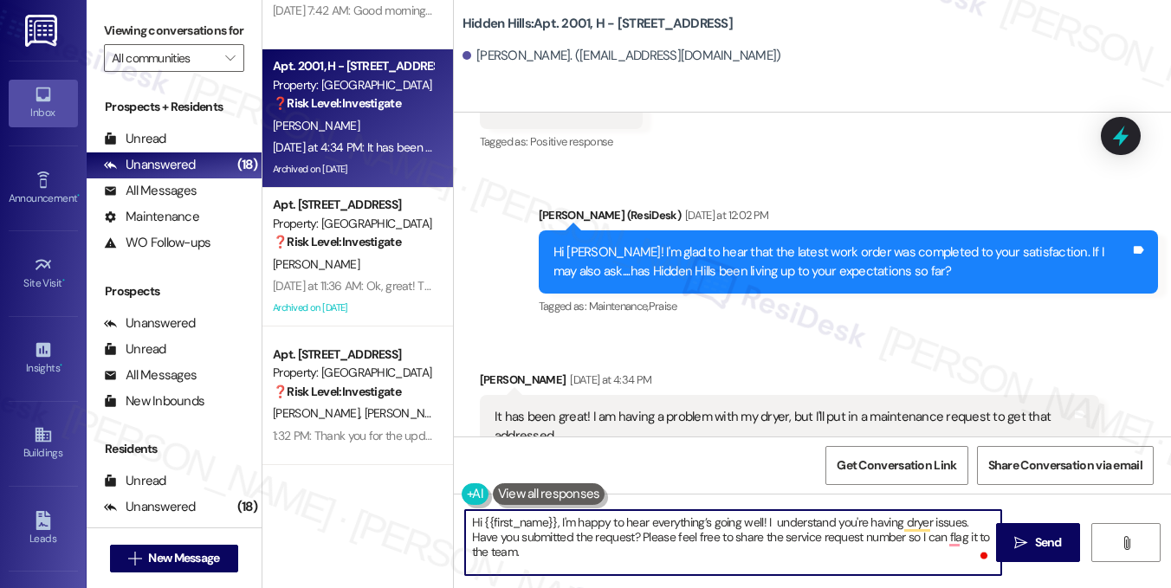
click at [823, 523] on textarea "Hi {{first_name}}, I'm happy to hear everything’s going well! I understand you'…" at bounding box center [733, 542] width 536 height 65
drag, startPoint x: 516, startPoint y: 539, endPoint x: 553, endPoint y: 541, distance: 36.4
click at [516, 539] on textarea "Hi {{first_name}}, I'm happy to hear everything’s going well! I'm sorry to hear…" at bounding box center [733, 542] width 536 height 65
drag, startPoint x: 587, startPoint y: 555, endPoint x: 680, endPoint y: 533, distance: 95.2
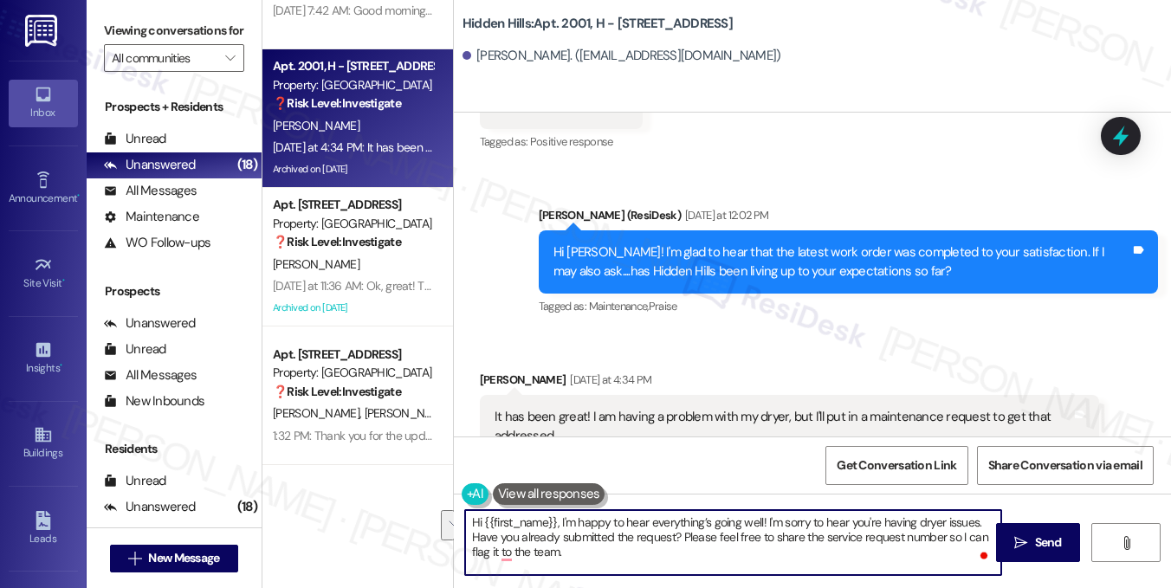
click at [680, 533] on textarea "Hi {{first_name}}, I'm happy to hear everything’s going well! I'm sorry to hear…" at bounding box center [733, 542] width 536 height 65
drag, startPoint x: 471, startPoint y: 534, endPoint x: 523, endPoint y: 535, distance: 52.0
click at [471, 534] on textarea "Hi {{first_name}}, I'm happy to hear everything’s going well! I'm sorry to hear…" at bounding box center [733, 542] width 536 height 65
click at [569, 536] on textarea "Hi {{first_name}}, I'm happy to hear everything’s going well! I'm sorry to hear…" at bounding box center [733, 542] width 536 height 65
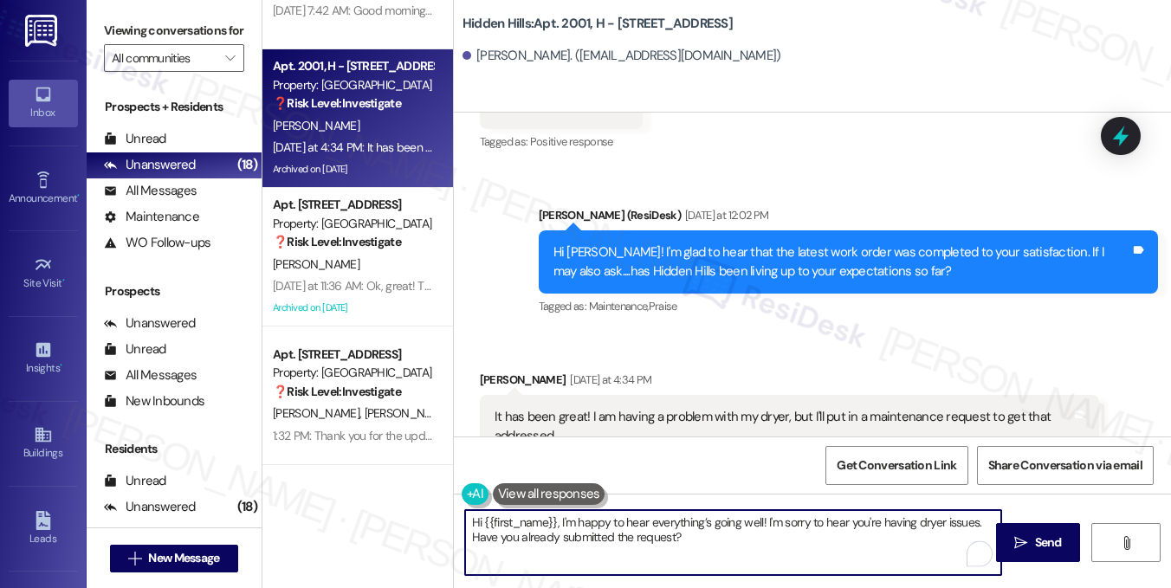
click at [569, 536] on textarea "Hi {{first_name}}, I'm happy to hear everything’s going well! I'm sorry to hear…" at bounding box center [733, 542] width 536 height 65
click at [754, 528] on textarea "Hi {{first_name}}, I'm happy to hear everything’s going well! I'm sorry to hear…" at bounding box center [733, 542] width 536 height 65
click at [652, 524] on textarea "Hi {{first_name}}, I'm happy to hear everything’s going well! I'm sorry to hear…" at bounding box center [733, 542] width 536 height 65
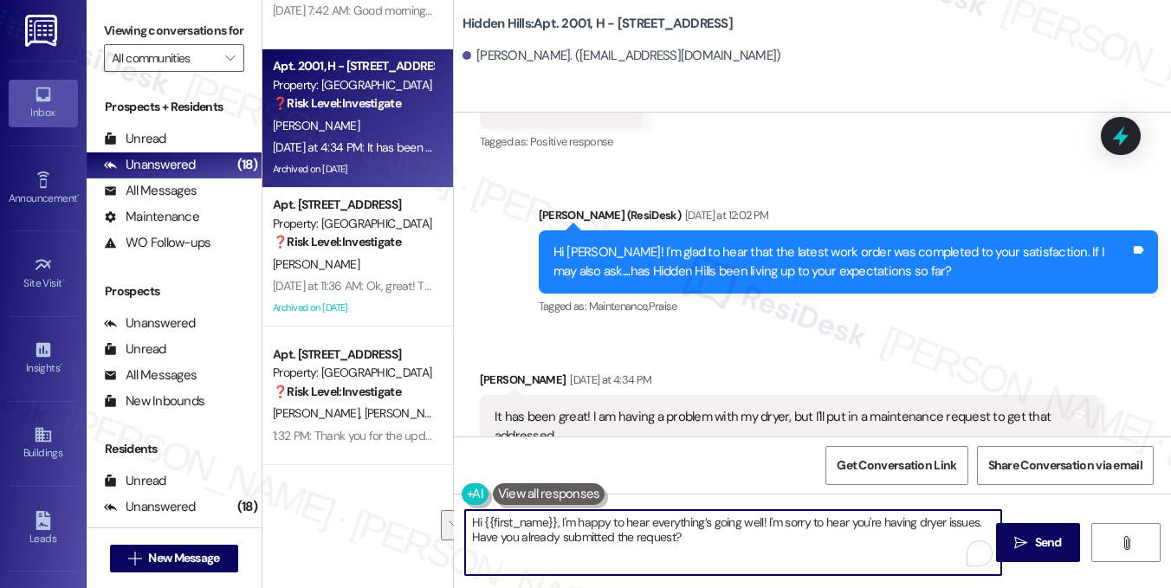
click at [763, 521] on textarea "Hi {{first_name}}, I'm happy to hear everything’s going well! I'm sorry to hear…" at bounding box center [733, 542] width 536 height 65
drag, startPoint x: 922, startPoint y: 526, endPoint x: 840, endPoint y: 524, distance: 81.5
click at [840, 524] on textarea "Hi {{first_name}}, I'm happy to hear everything’s going well in [GEOGRAPHIC_DAT…" at bounding box center [733, 542] width 536 height 65
drag, startPoint x: 757, startPoint y: 537, endPoint x: 540, endPoint y: 534, distance: 217.5
click at [540, 534] on textarea "Hi {{first_name}}, I'm happy to hear everything’s going well in [GEOGRAPHIC_DAT…" at bounding box center [733, 542] width 536 height 65
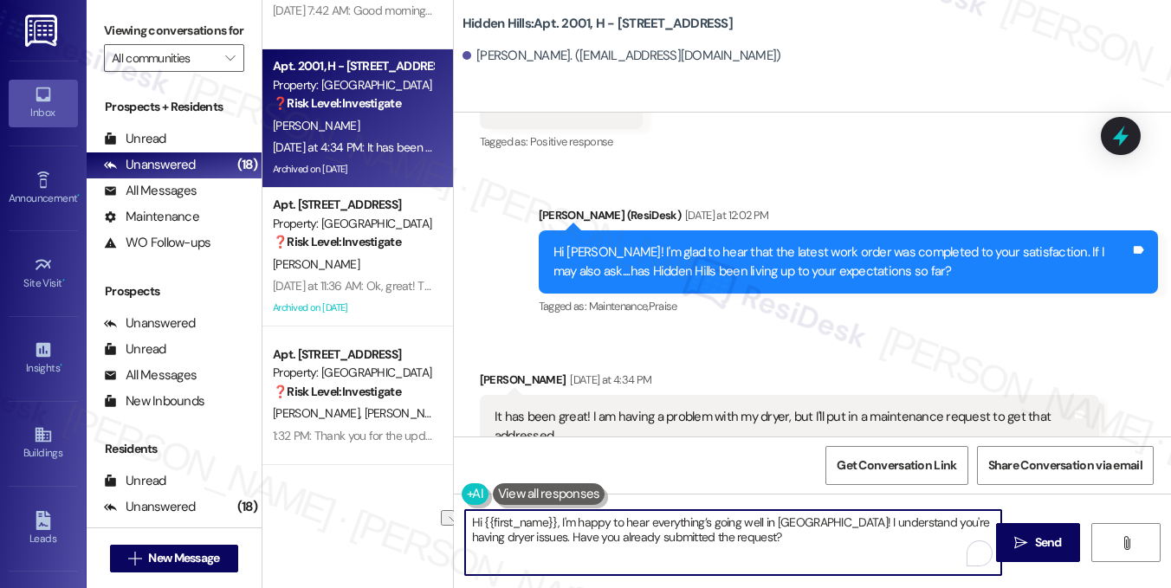
click at [533, 536] on textarea "Hi {{first_name}}, I'm happy to hear everything’s going well in [GEOGRAPHIC_DAT…" at bounding box center [733, 542] width 536 height 65
drag, startPoint x: 641, startPoint y: 540, endPoint x: 561, endPoint y: 536, distance: 80.7
click at [559, 536] on textarea "Hi {{first_name}}, I'm happy to hear everything’s going well in [GEOGRAPHIC_DAT…" at bounding box center [733, 542] width 536 height 65
click at [883, 529] on textarea "Hi {{first_name}}, I'm happy to hear everything’s going well in [GEOGRAPHIC_DAT…" at bounding box center [733, 542] width 536 height 65
click at [794, 535] on textarea "Hi {{first_name}}, I'm happy to hear everything’s going well in [GEOGRAPHIC_DAT…" at bounding box center [733, 542] width 536 height 65
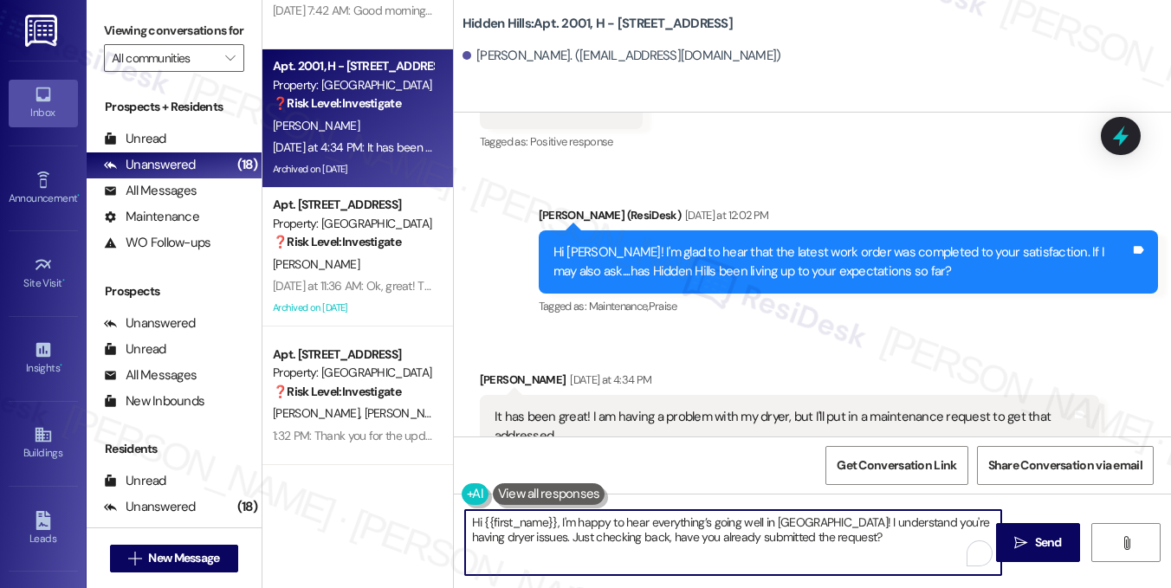
click at [783, 540] on textarea "Hi {{first_name}}, I'm happy to hear everything’s going well in [GEOGRAPHIC_DAT…" at bounding box center [733, 542] width 536 height 65
click at [778, 535] on textarea "Hi {{first_name}}, I'm happy to hear everything’s going well in [GEOGRAPHIC_DAT…" at bounding box center [733, 542] width 536 height 65
click at [895, 539] on textarea "Hi {{first_name}}, I'm happy to hear everything’s going well in [GEOGRAPHIC_DAT…" at bounding box center [733, 542] width 536 height 65
type textarea "Hi {{first_name}}, I'm happy to hear everything’s going well in [GEOGRAPHIC_DAT…"
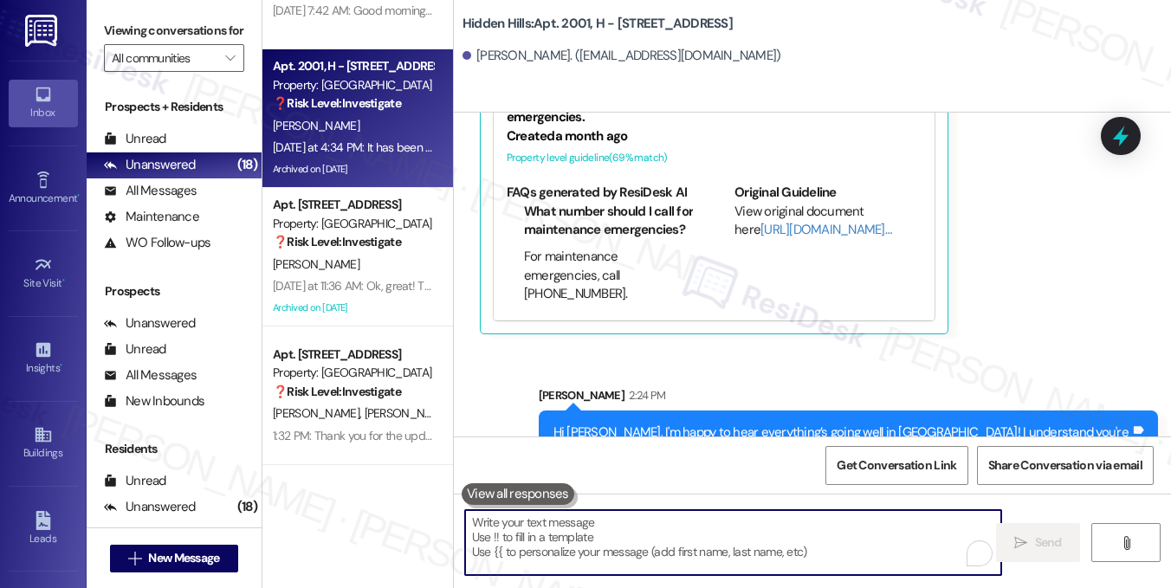
scroll to position [4871, 0]
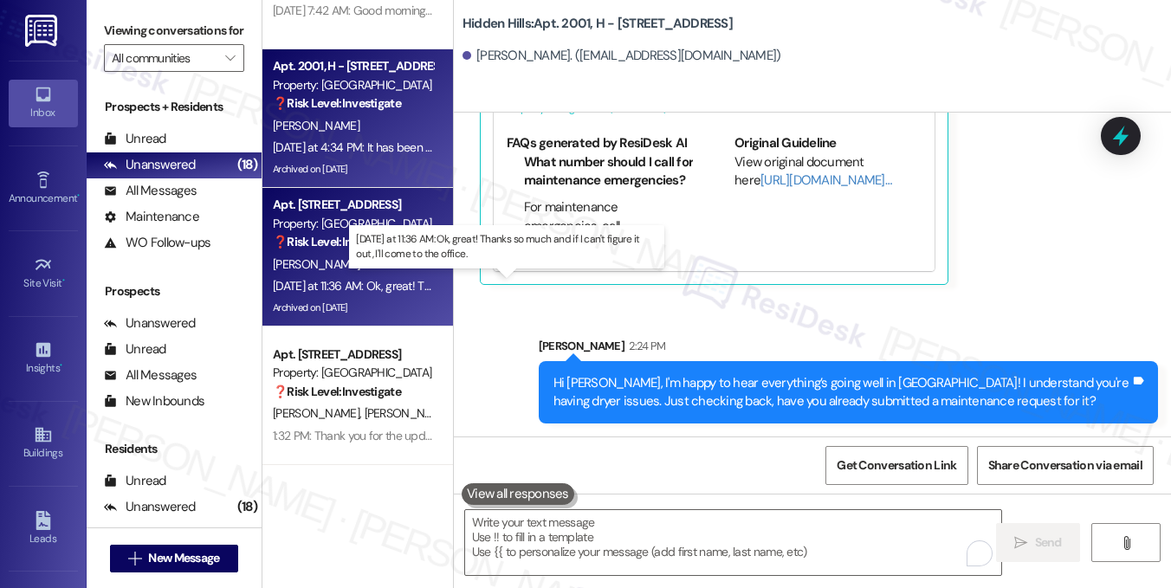
click at [365, 281] on div "[DATE] at 11:36 AM: Ok, great! Thanks so much and if I can't figure it out, I'l…" at bounding box center [502, 286] width 458 height 16
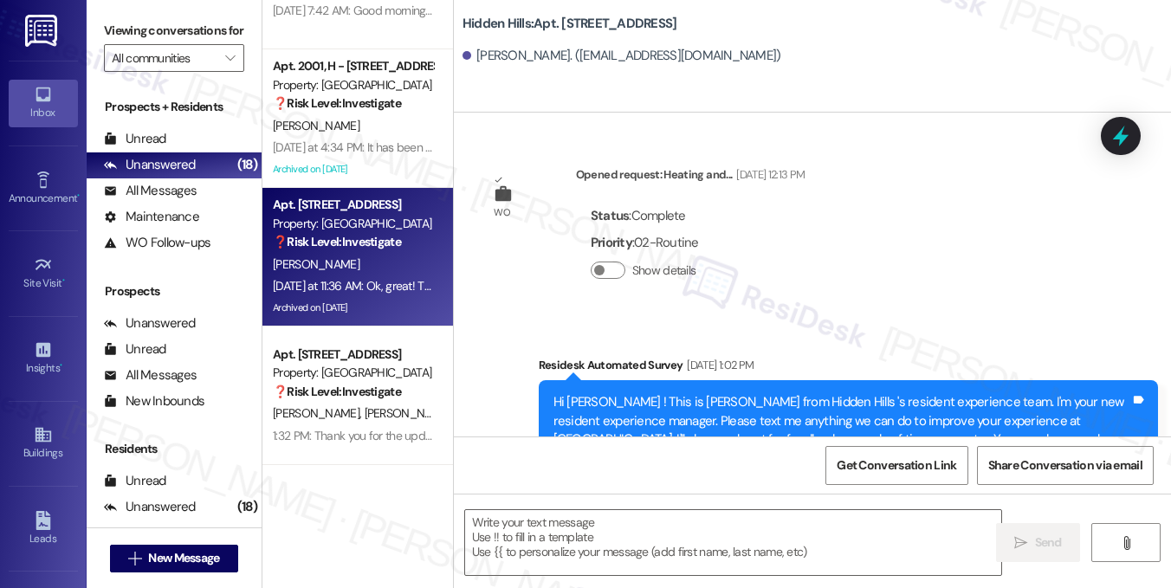
scroll to position [20576, 0]
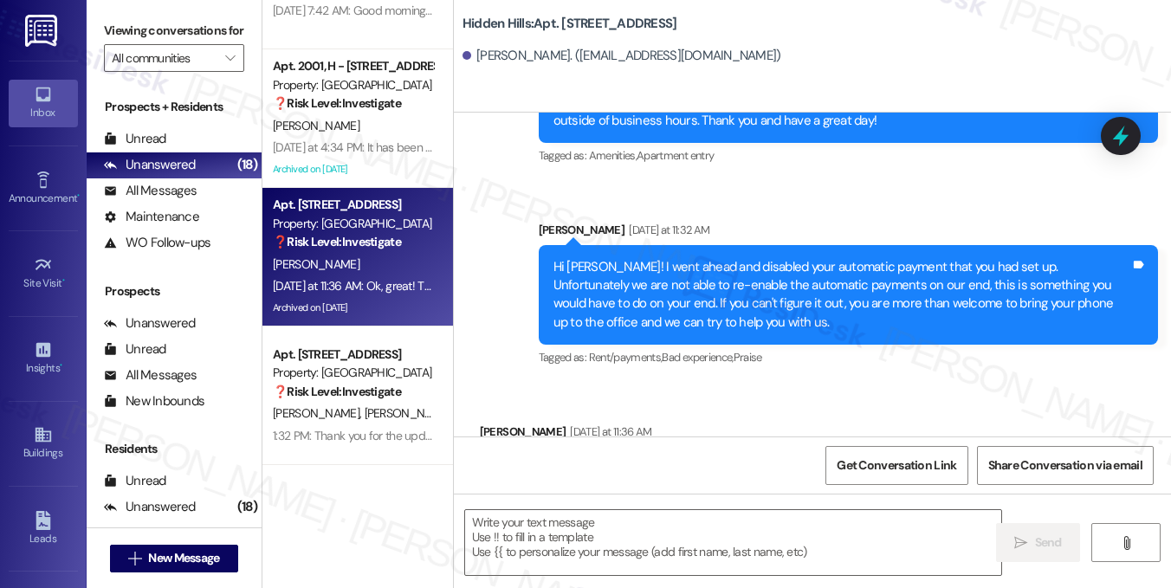
type textarea "Fetching suggested responses. Please feel free to read through the conversation…"
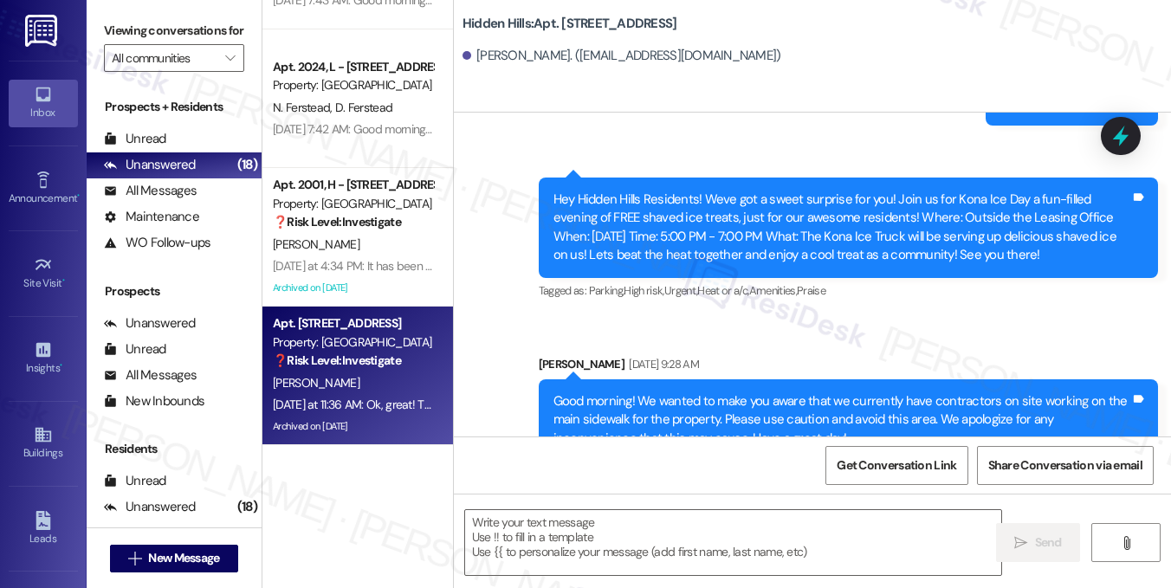
scroll to position [1770, 0]
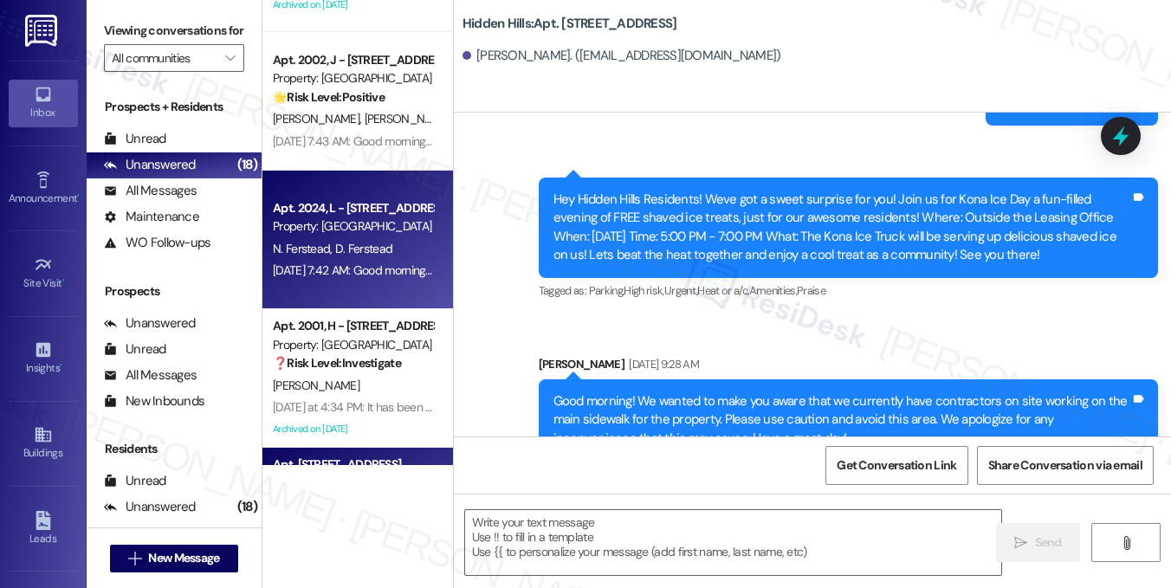
type textarea "Fetching suggested responses. Please feel free to read through the conversation…"
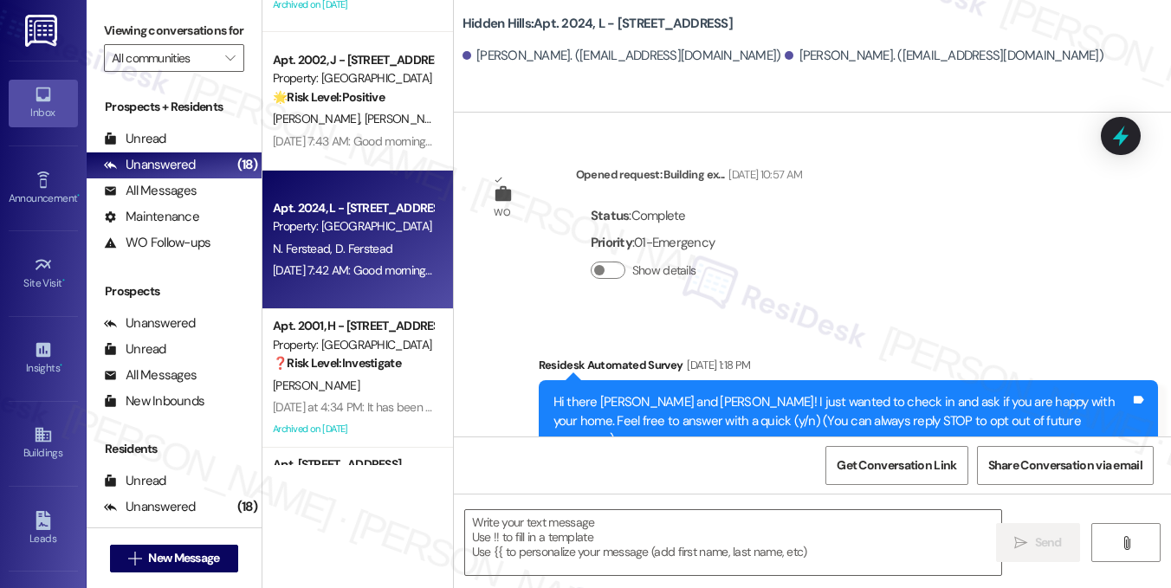
scroll to position [28275, 0]
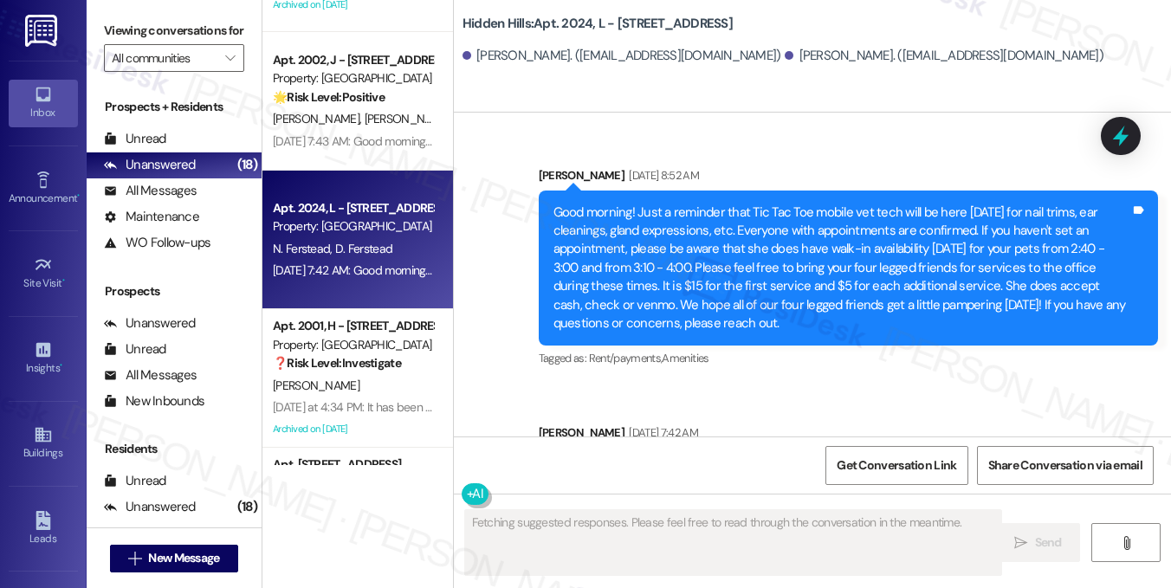
type textarea "Fetching suggested responses. Please feel free to read through the conversation…"
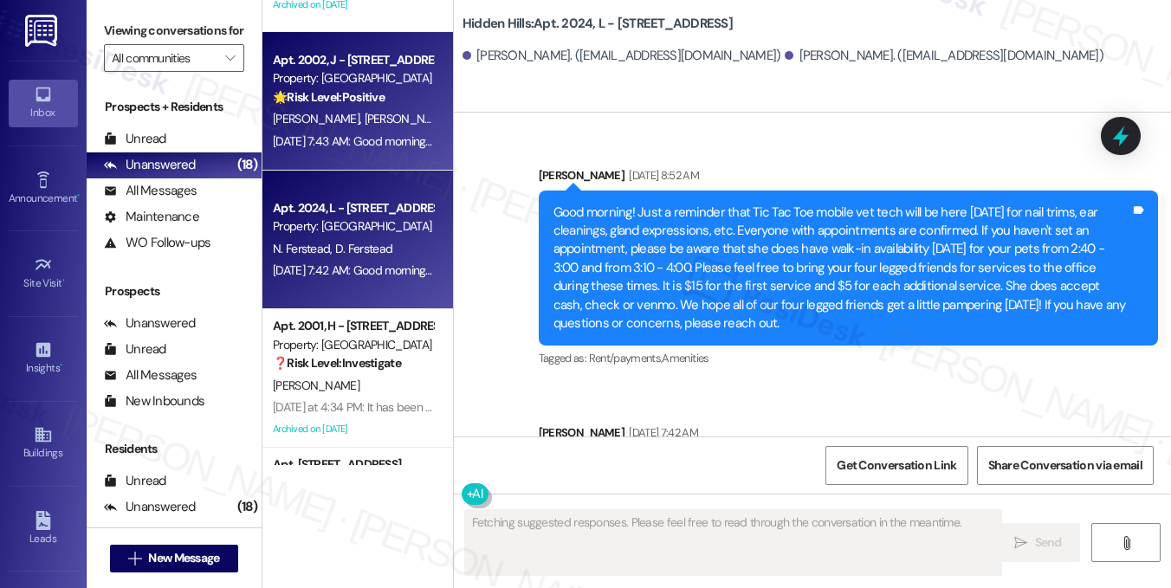
click at [409, 124] on div "[PERSON_NAME] [PERSON_NAME]" at bounding box center [353, 119] width 164 height 22
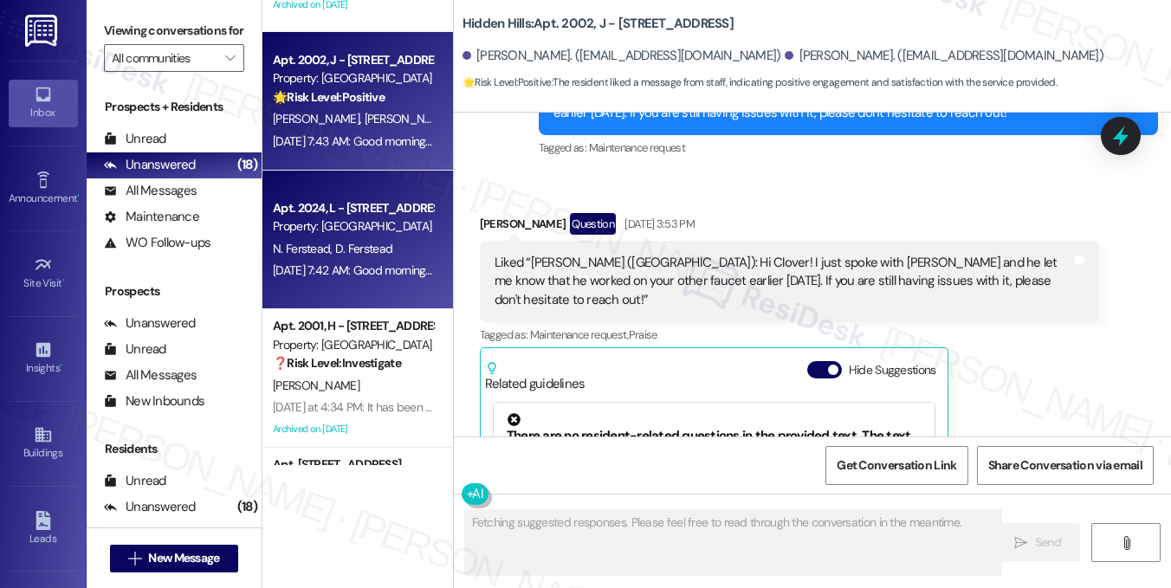
scroll to position [1424, 0]
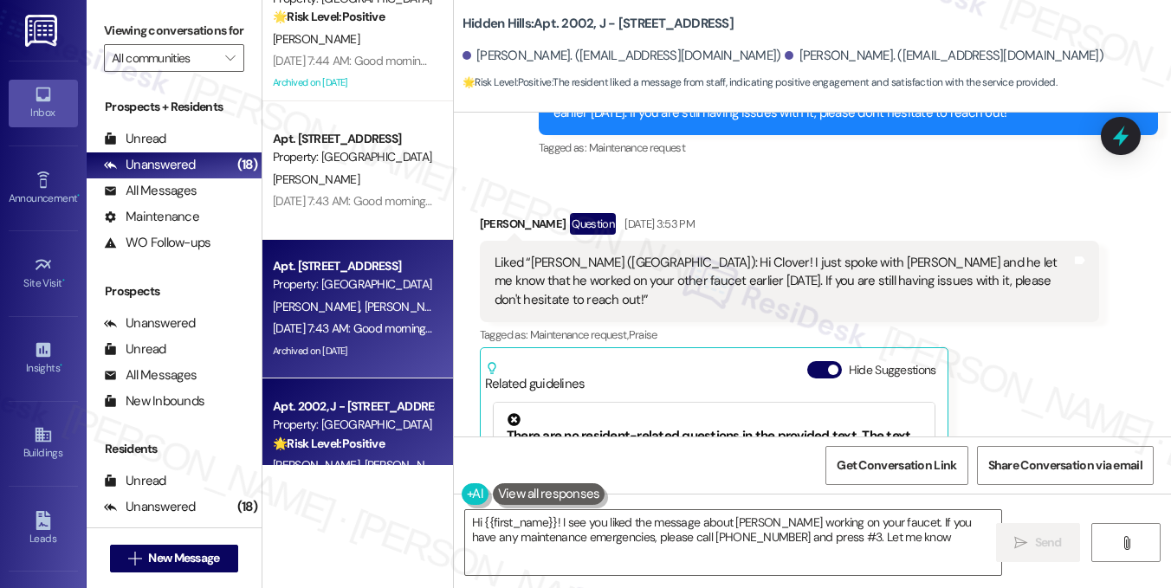
type textarea "Hi {{first_name}}! I see you liked the message about [PERSON_NAME] working on y…"
click at [412, 308] on div "[PERSON_NAME] [PERSON_NAME]" at bounding box center [353, 307] width 164 height 22
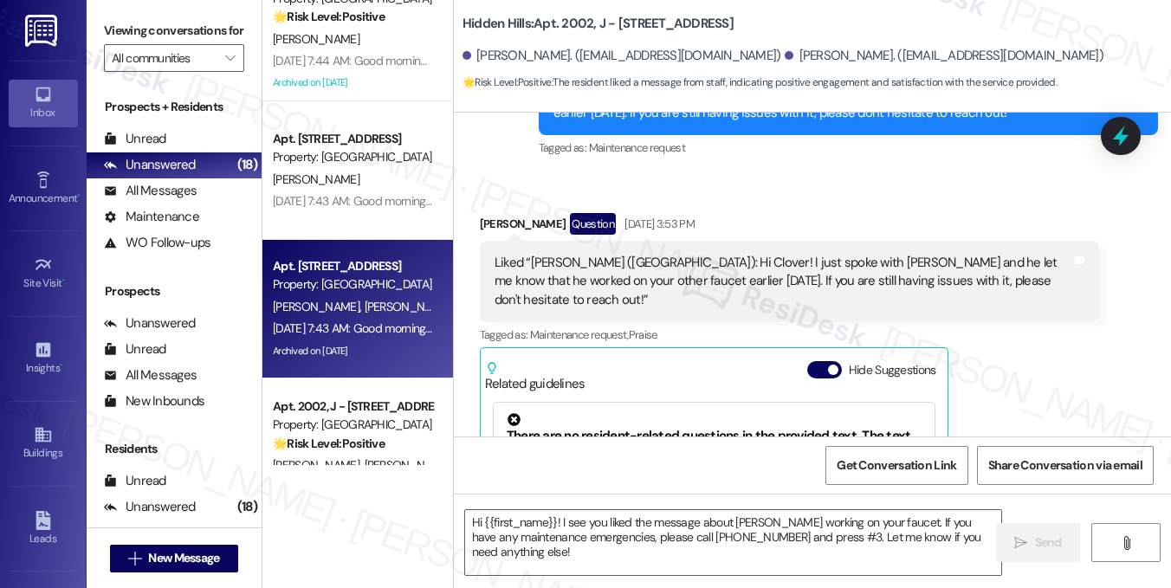
type textarea "Fetching suggested responses. Please feel free to read through the conversation…"
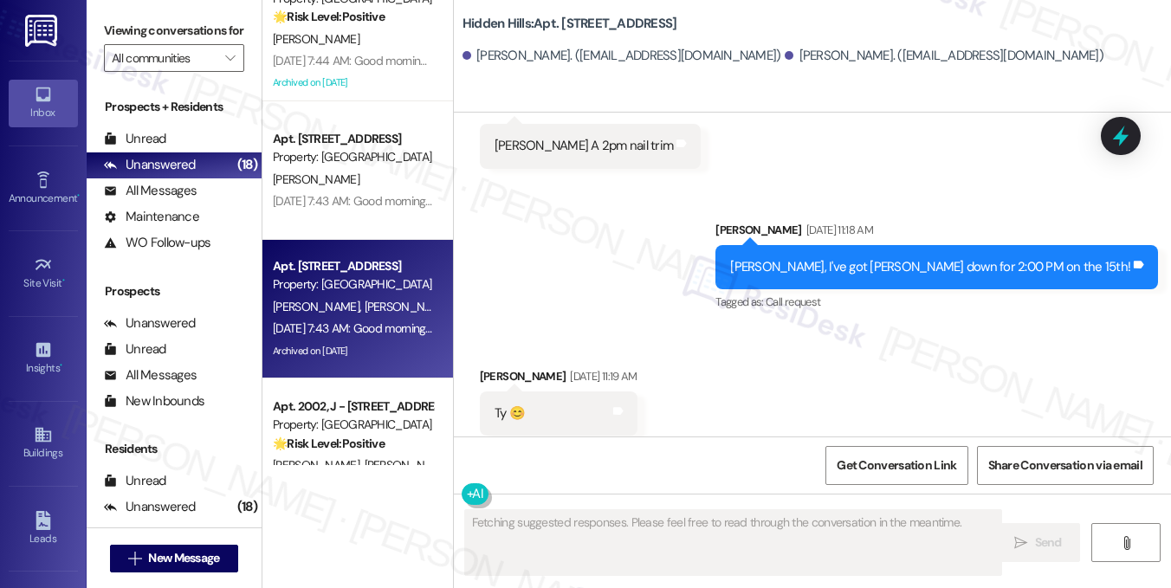
scroll to position [24340, 0]
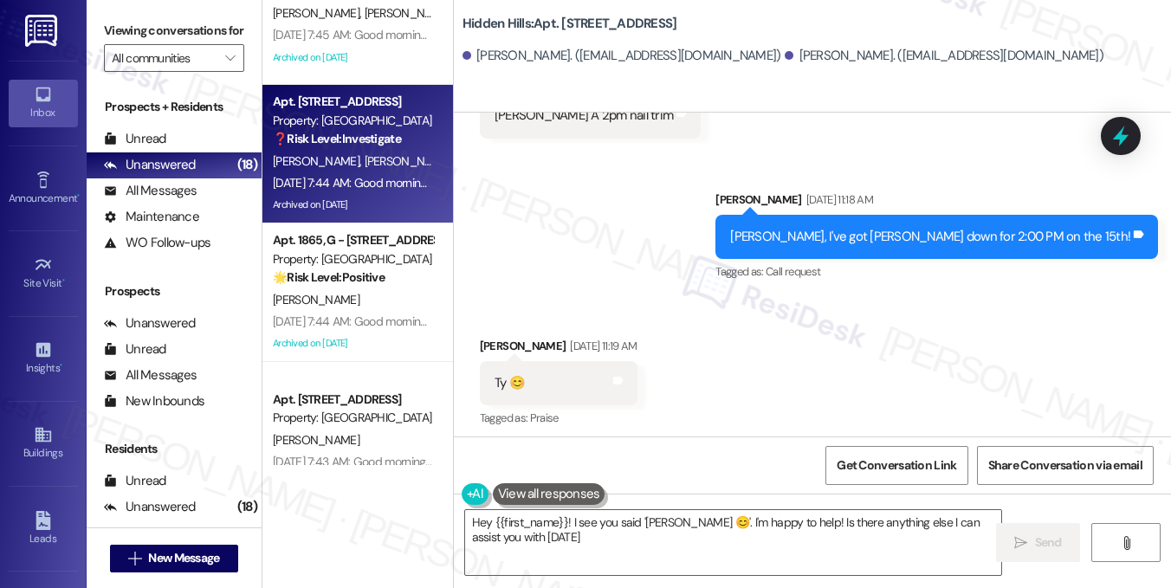
type textarea "Hey {{first_name}}! I see you said '[PERSON_NAME] 😊'. I'm happy to help! Is the…"
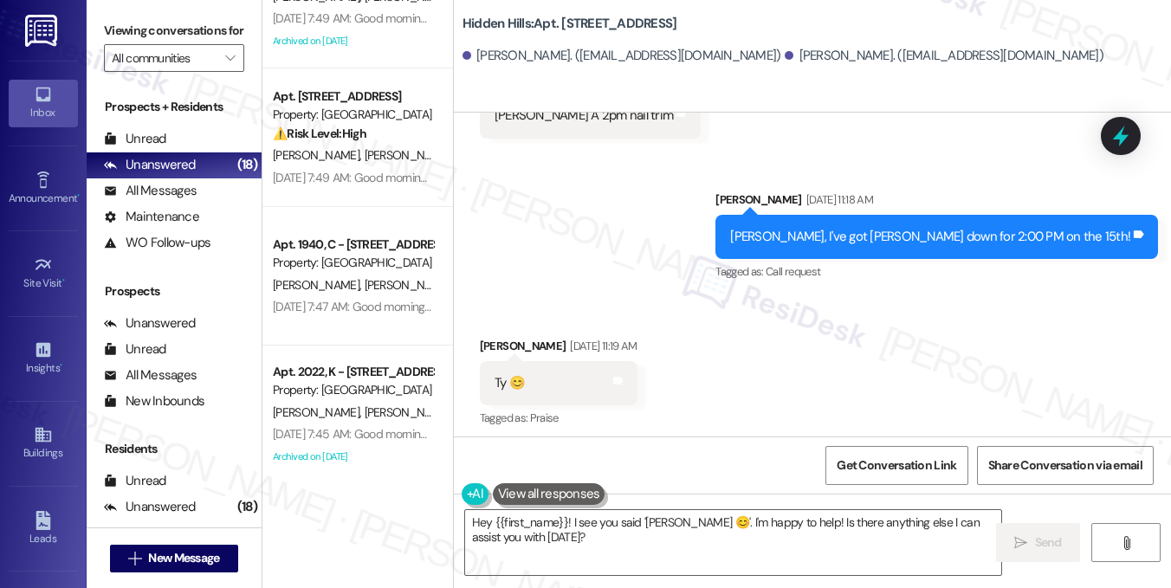
scroll to position [557, 0]
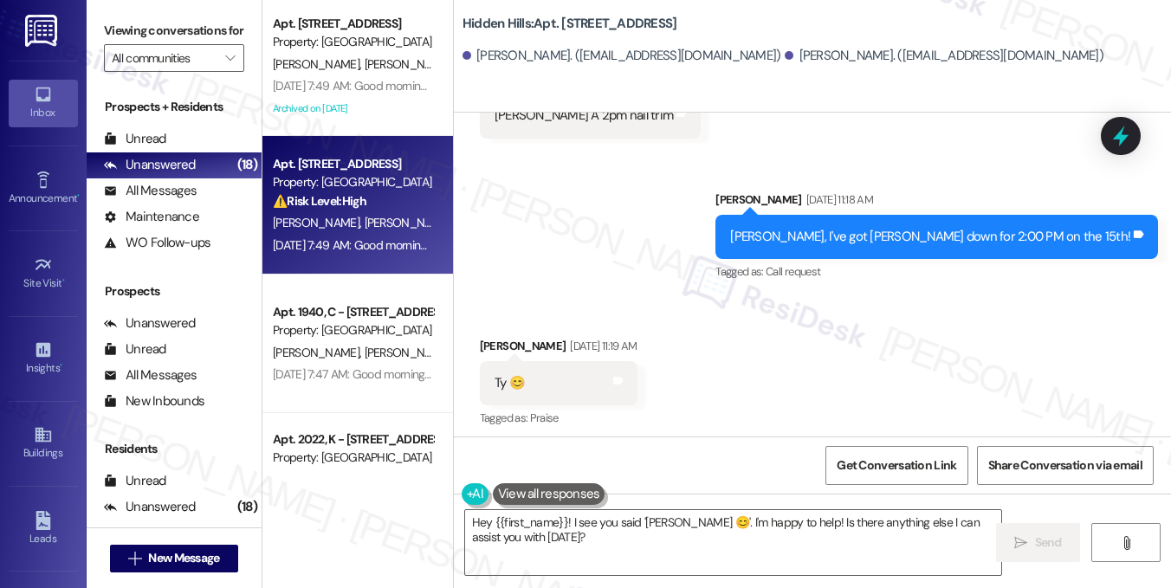
click at [348, 218] on div "[PERSON_NAME] [PERSON_NAME]" at bounding box center [353, 223] width 164 height 22
type textarea "Fetching suggested responses. Please feel free to read through the conversation…"
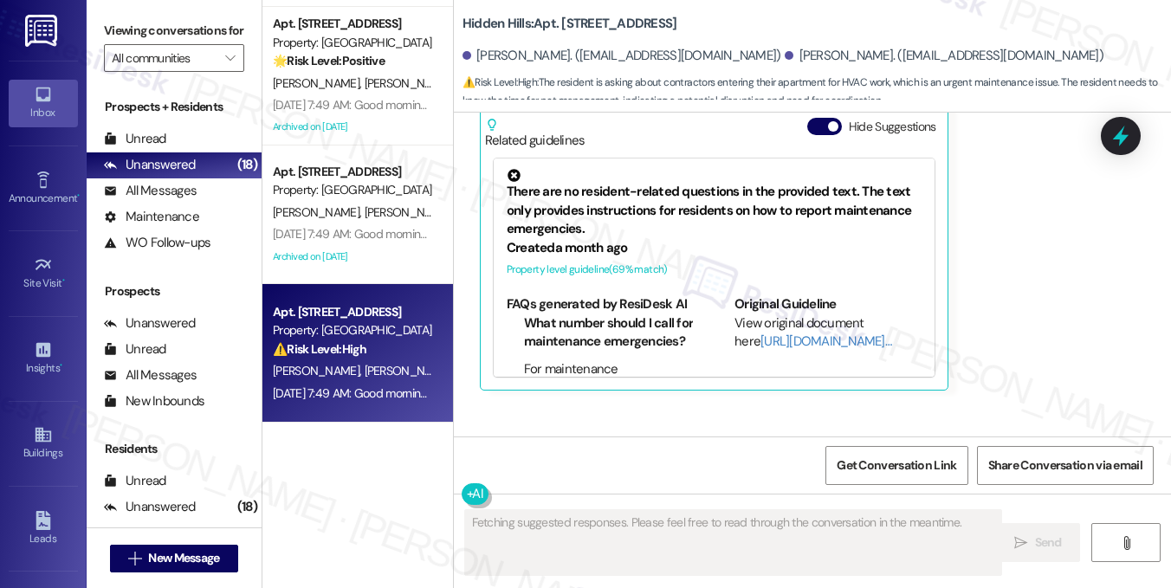
scroll to position [211, 0]
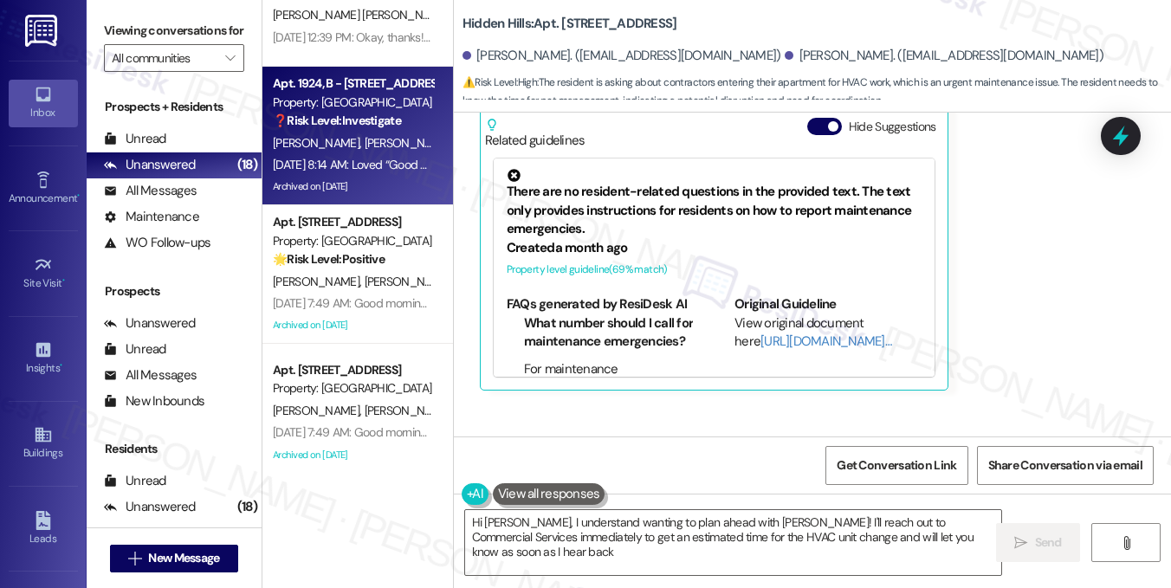
type textarea "Hi [PERSON_NAME], I understand wanting to plan ahead with [PERSON_NAME]! I'll r…"
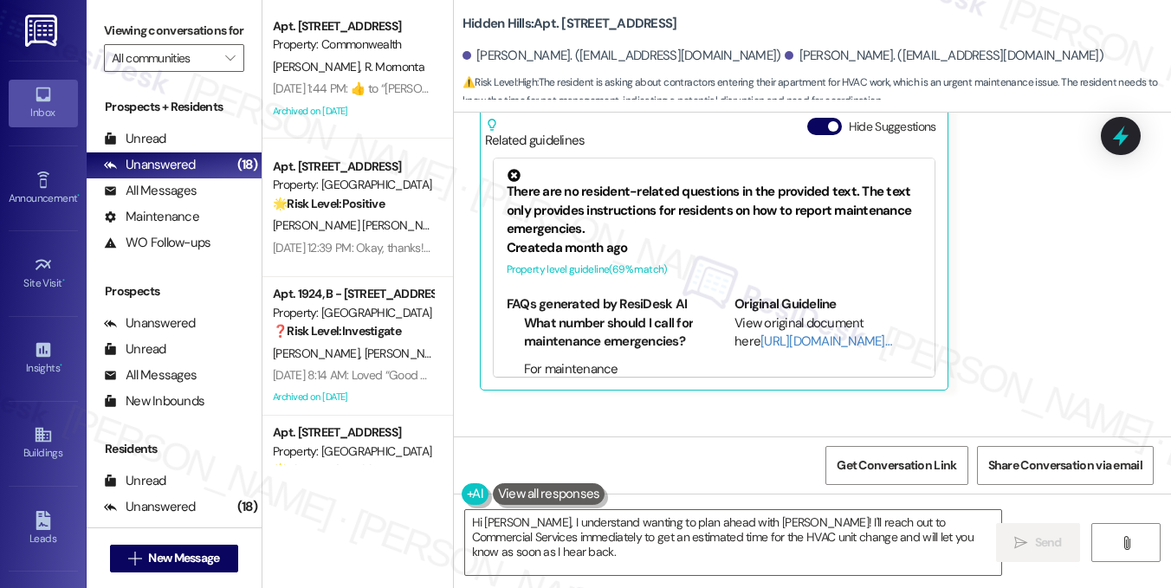
scroll to position [0, 0]
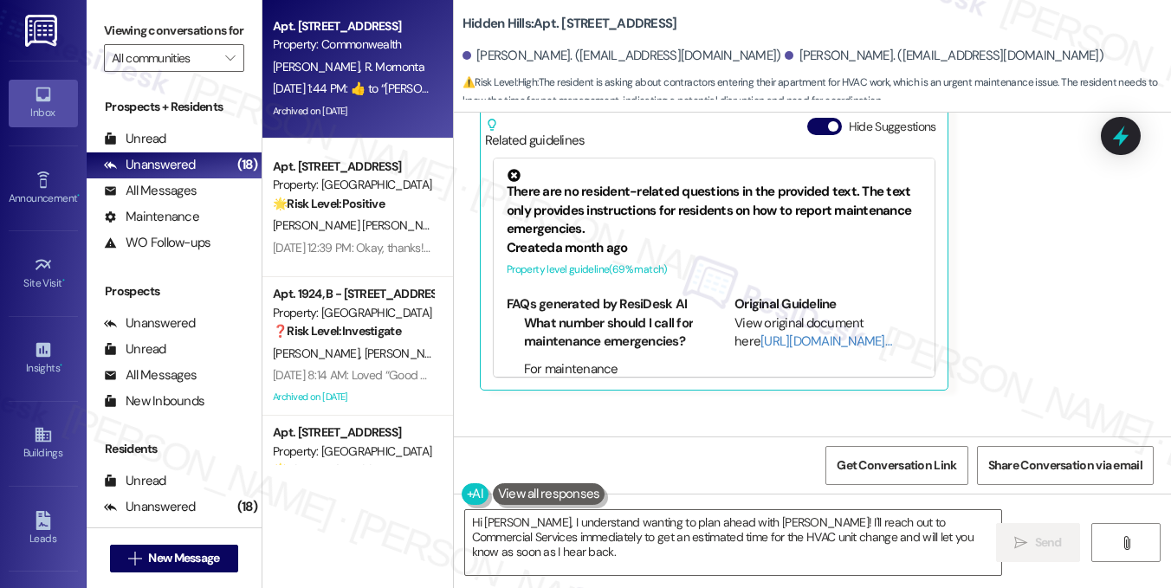
click at [383, 117] on div "Archived on [DATE]" at bounding box center [353, 112] width 164 height 22
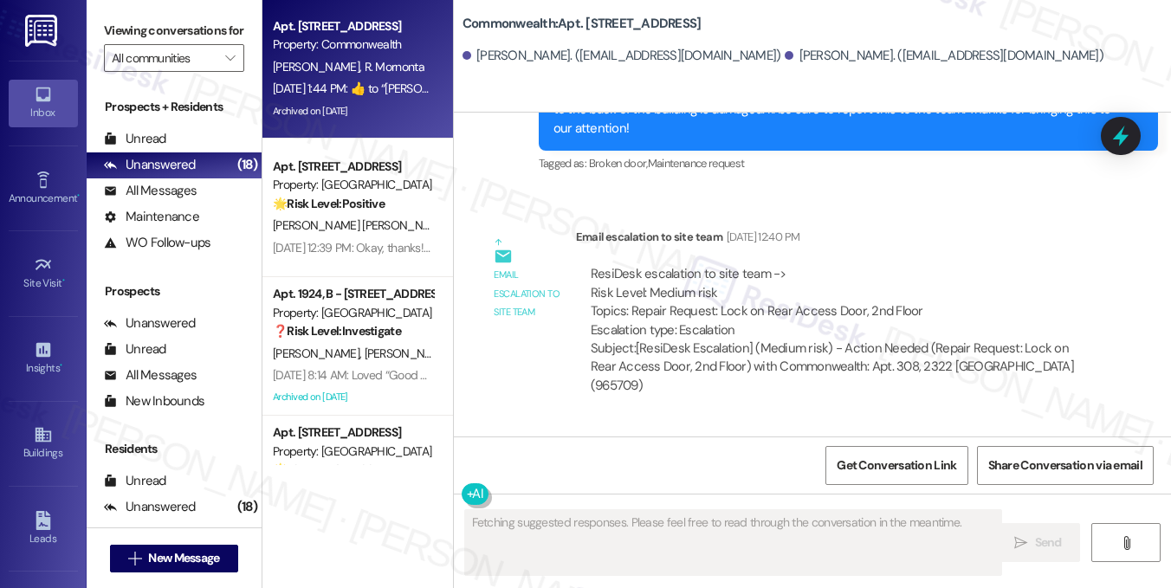
scroll to position [37463, 0]
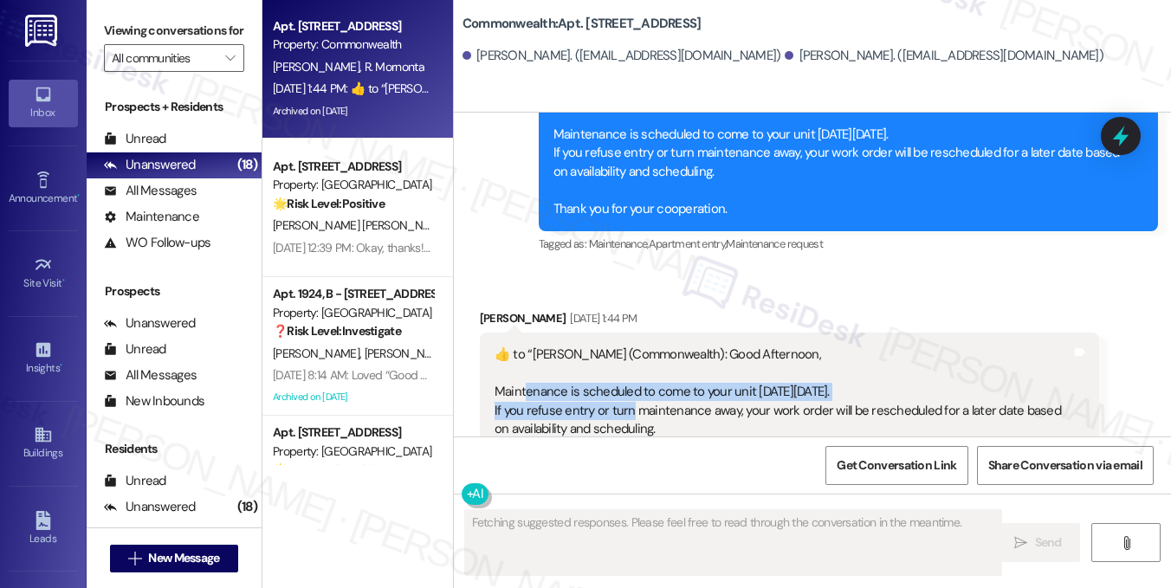
drag, startPoint x: 534, startPoint y: 306, endPoint x: 626, endPoint y: 315, distance: 93.2
click at [626, 346] on div "​👍​ to “ [PERSON_NAME] (Commonwealth): Good Afternoon, Maintenance is scheduled…" at bounding box center [783, 411] width 577 height 130
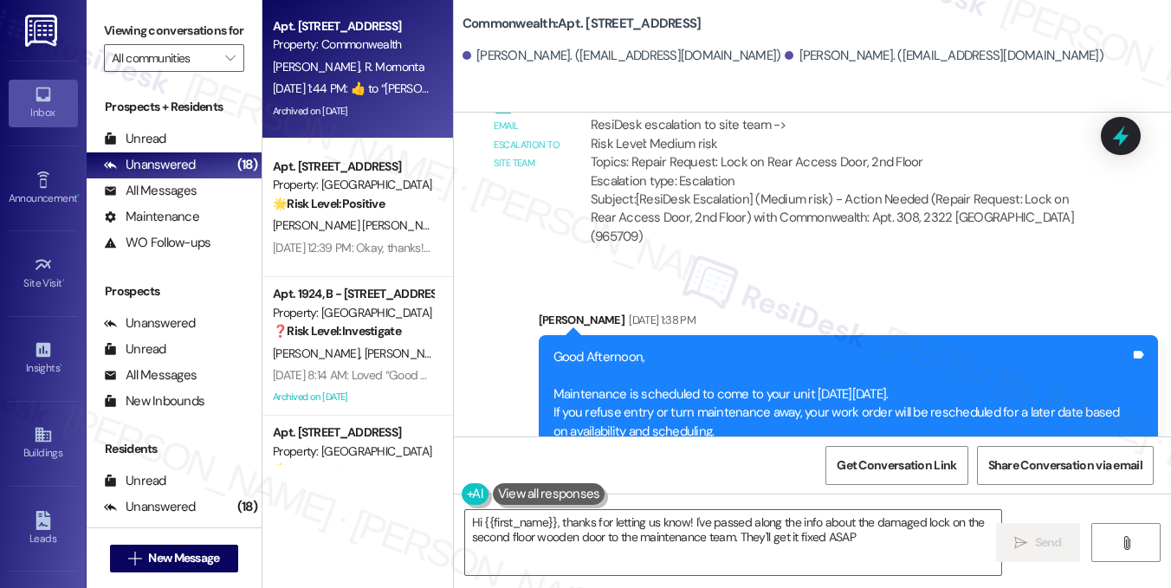
type textarea "Hi {{first_name}}, thanks for letting us know! I've passed along the info about…"
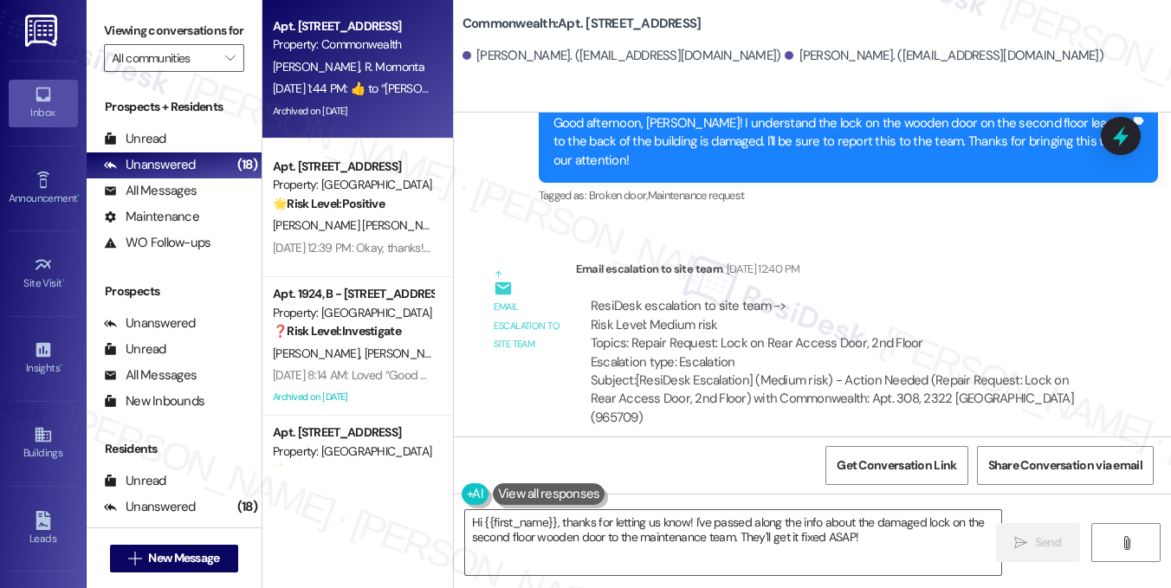
scroll to position [36943, 0]
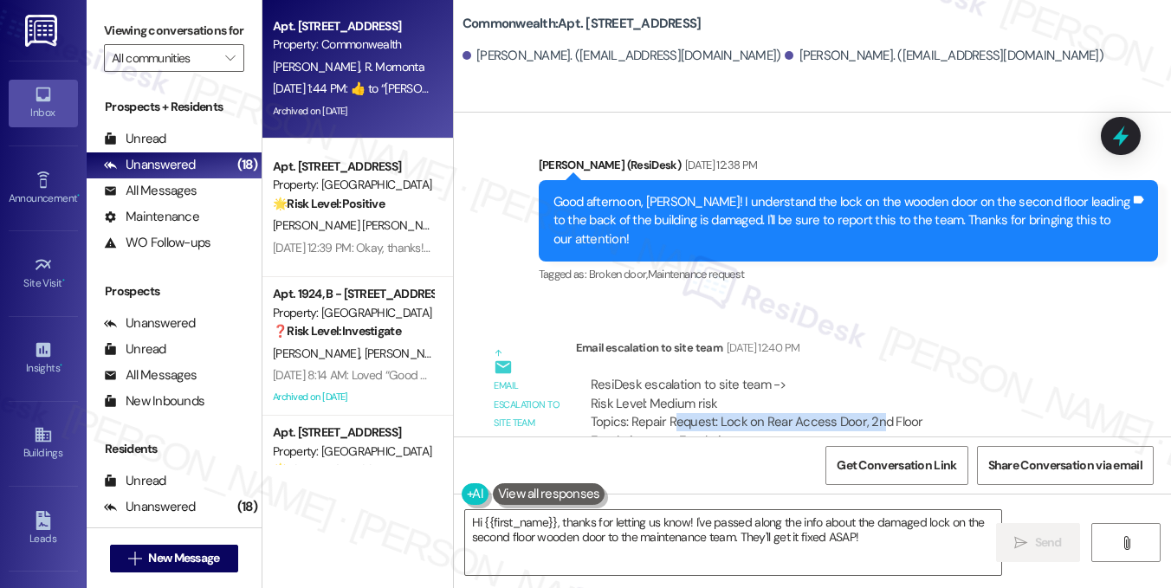
drag, startPoint x: 670, startPoint y: 339, endPoint x: 870, endPoint y: 341, distance: 200.2
click at [870, 376] on div "ResiDesk escalation to site team -> Risk Level: Medium risk Topics: Repair Requ…" at bounding box center [838, 413] width 494 height 75
click at [866, 376] on div "ResiDesk escalation to site team -> Risk Level: Medium risk Topics: Repair Requ…" at bounding box center [838, 413] width 494 height 75
drag, startPoint x: 906, startPoint y: 342, endPoint x: 742, endPoint y: 338, distance: 164.7
click at [742, 376] on div "ResiDesk escalation to site team -> Risk Level: Medium risk Topics: Repair Requ…" at bounding box center [838, 413] width 494 height 75
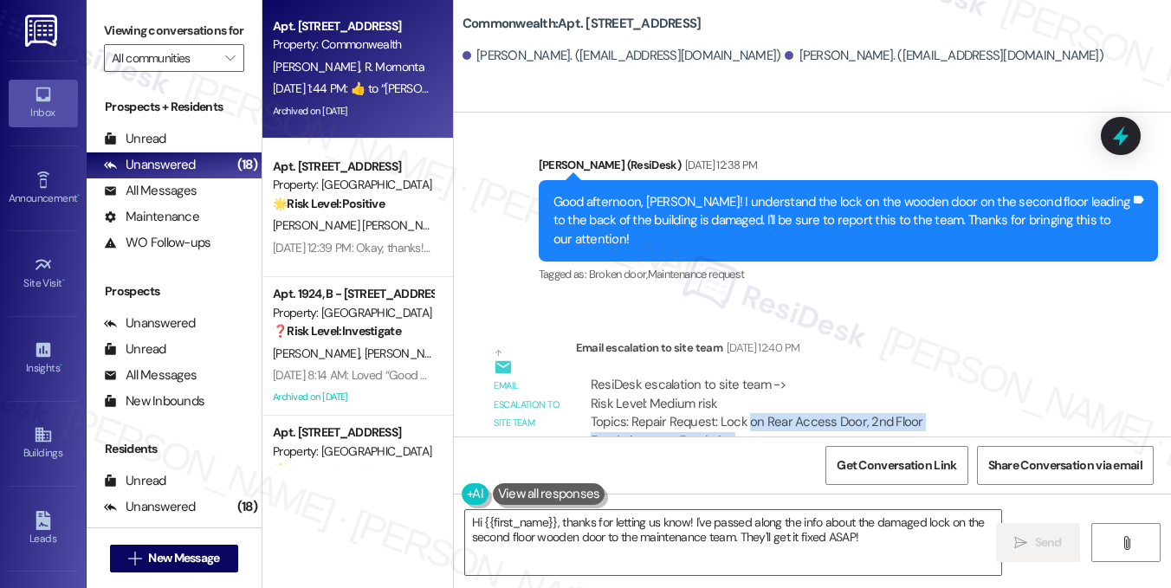
click at [742, 376] on div "ResiDesk escalation to site team -> Risk Level: Medium risk Topics: Repair Requ…" at bounding box center [838, 413] width 494 height 75
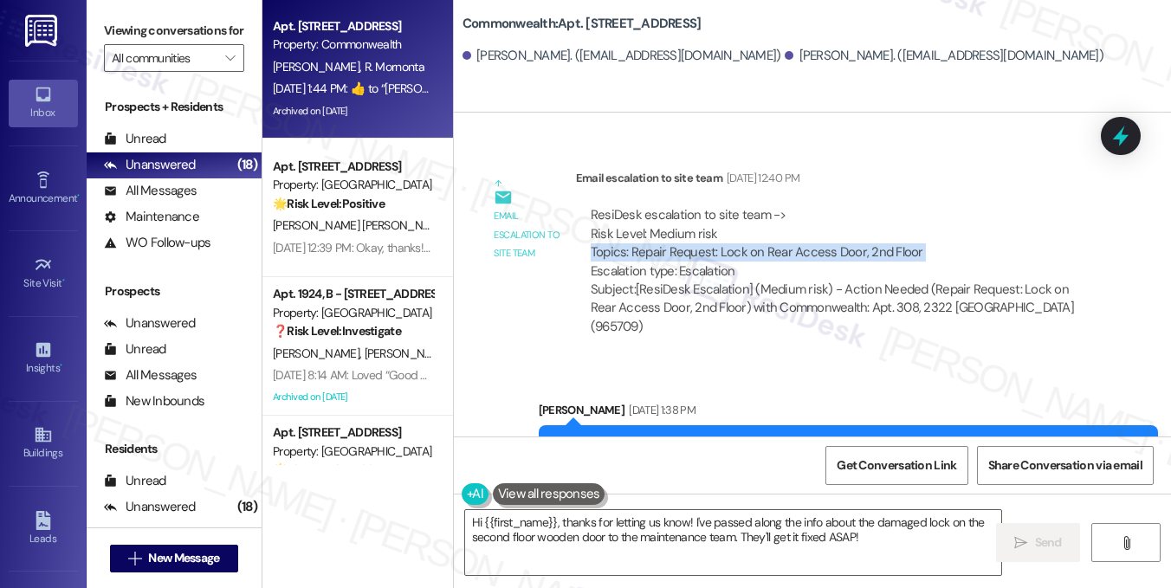
scroll to position [37290, 0]
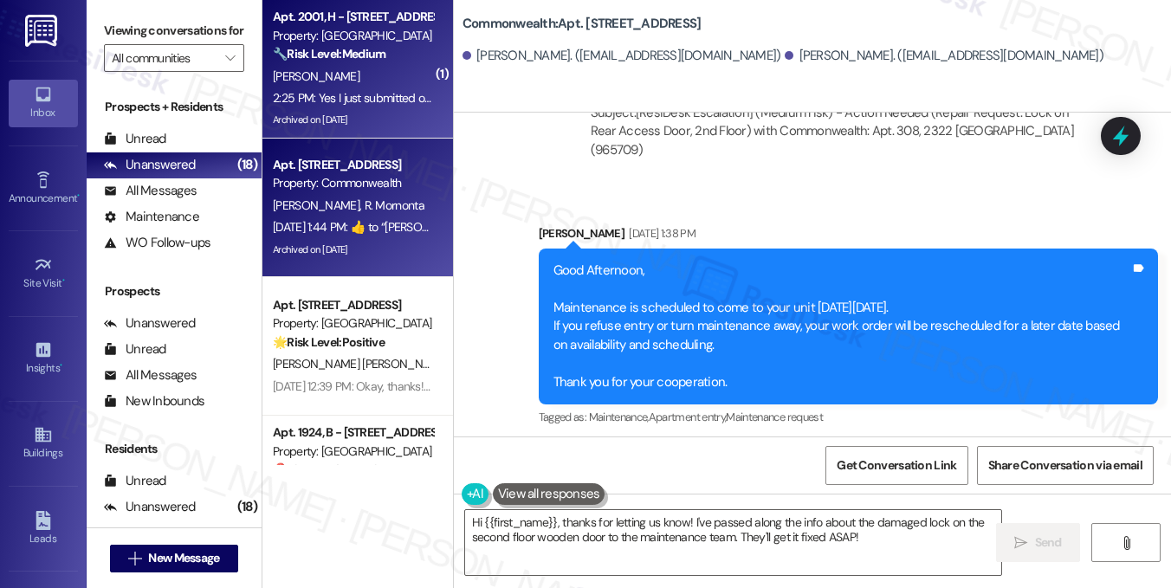
click at [410, 79] on div "[PERSON_NAME]" at bounding box center [353, 77] width 164 height 22
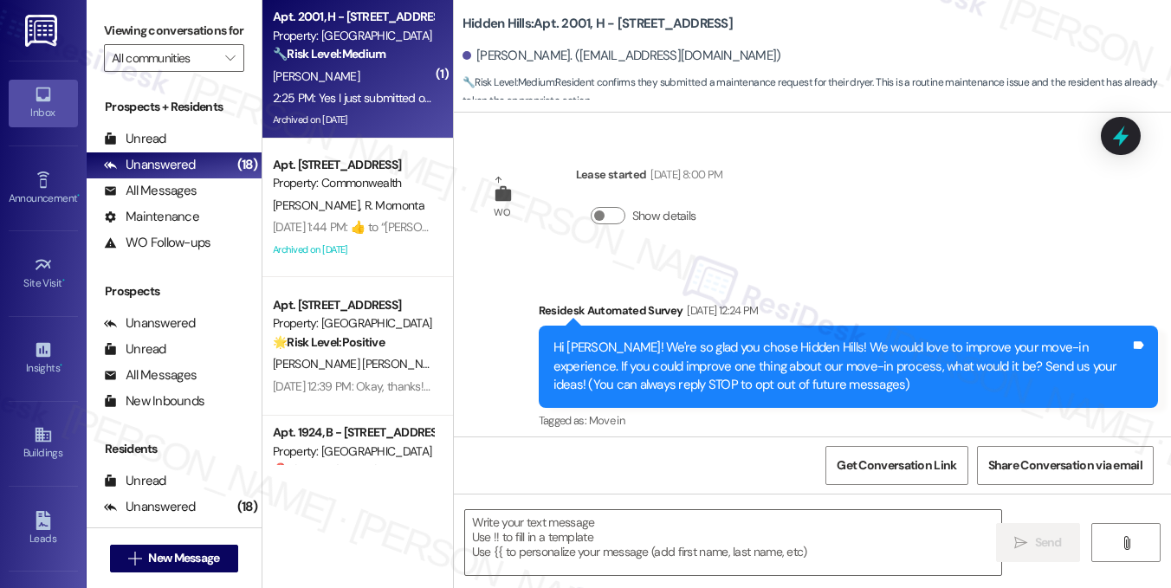
scroll to position [4806, 0]
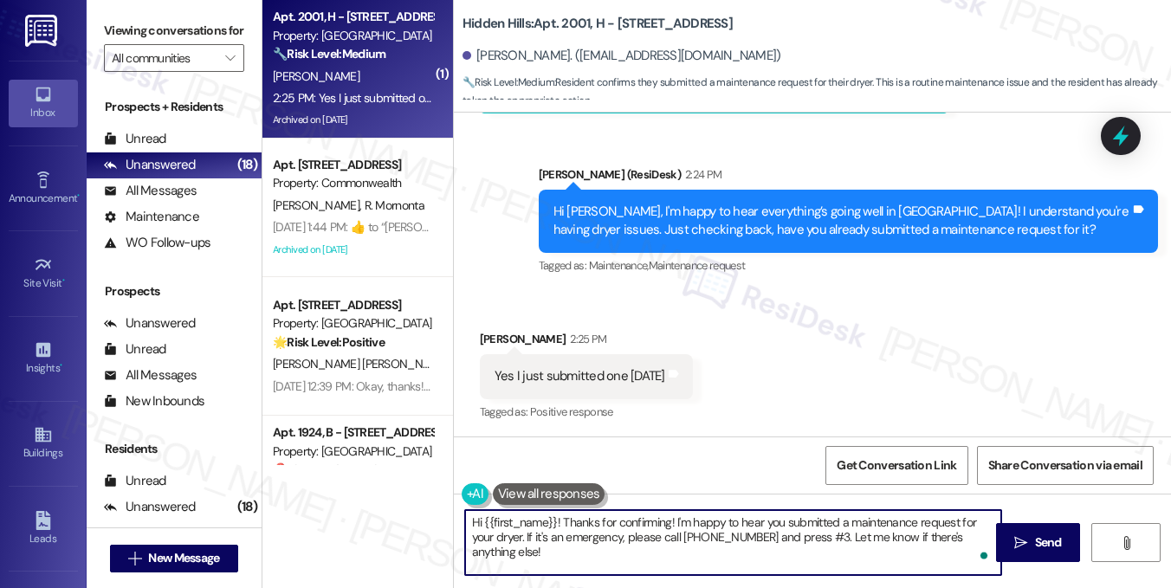
drag, startPoint x: 561, startPoint y: 522, endPoint x: 416, endPoint y: 516, distance: 145.7
click at [416, 516] on div "( 1 ) Apt. 2001, H - [STREET_ADDRESS] Property: Hidden Hills 🔧 Risk Level: Medi…" at bounding box center [717, 294] width 909 height 588
type textarea "Thanks for confirming! I'm happy to hear you submitted a maintenance request fo…"
